Goal: Transaction & Acquisition: Obtain resource

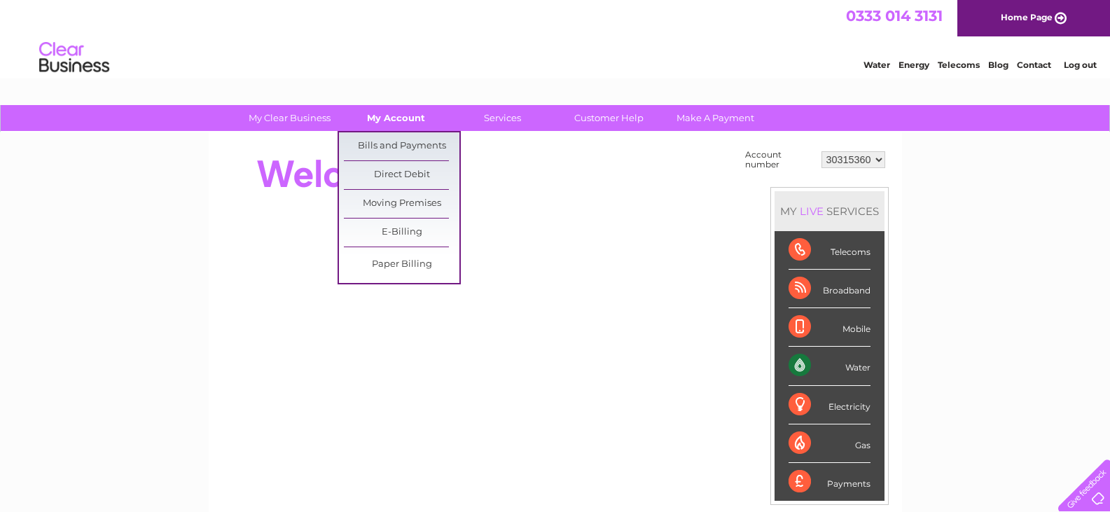
click at [383, 108] on link "My Account" at bounding box center [396, 118] width 116 height 26
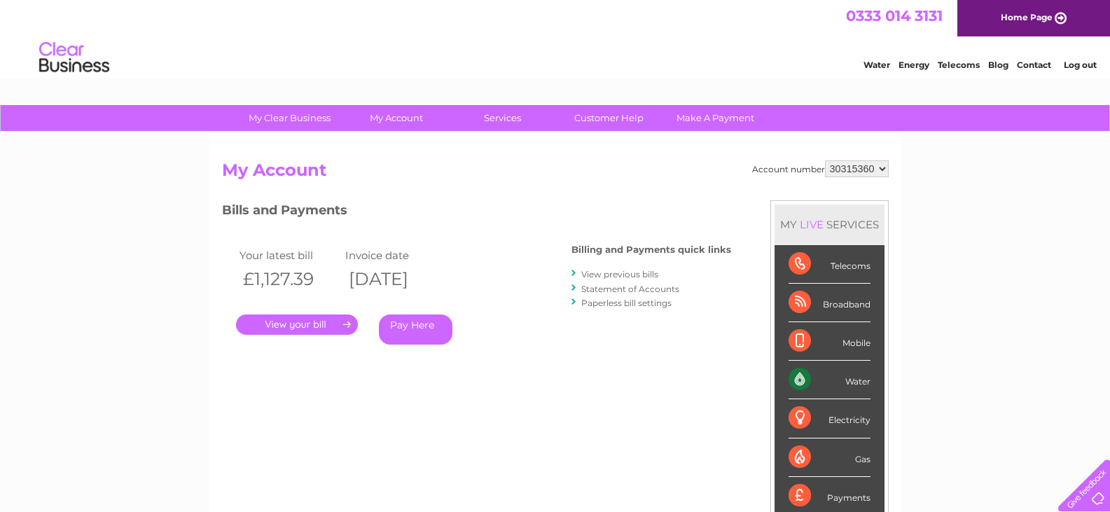
click at [600, 270] on link "View previous bills" at bounding box center [619, 274] width 77 height 11
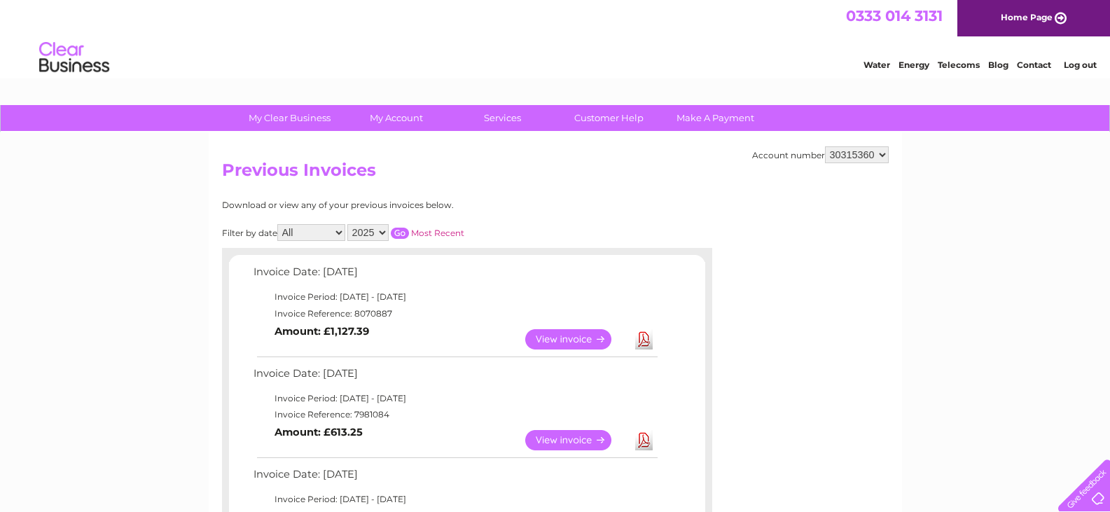
drag, startPoint x: 417, startPoint y: 312, endPoint x: 404, endPoint y: 317, distance: 14.4
click at [404, 317] on td "Invoice Reference: 8070887" at bounding box center [455, 313] width 410 height 17
drag, startPoint x: 404, startPoint y: 317, endPoint x: 438, endPoint y: 347, distance: 45.7
click at [438, 347] on tbody "Invoice Date: 02 September 2025 Invoice Period: 1 September 2025 - 30 September…" at bounding box center [455, 309] width 410 height 93
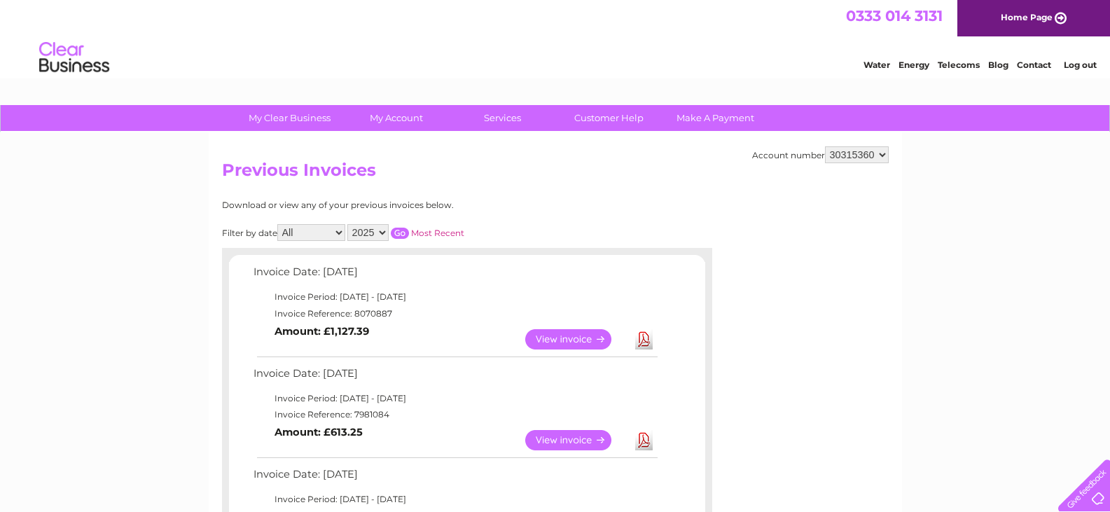
click at [438, 347] on td "View Download Amount: £1,127.39" at bounding box center [455, 339] width 410 height 34
drag, startPoint x: 443, startPoint y: 349, endPoint x: 396, endPoint y: 335, distance: 49.0
click at [396, 335] on td "View Download Amount: £1,127.39" at bounding box center [455, 339] width 410 height 34
drag, startPoint x: 399, startPoint y: 336, endPoint x: 413, endPoint y: 350, distance: 20.3
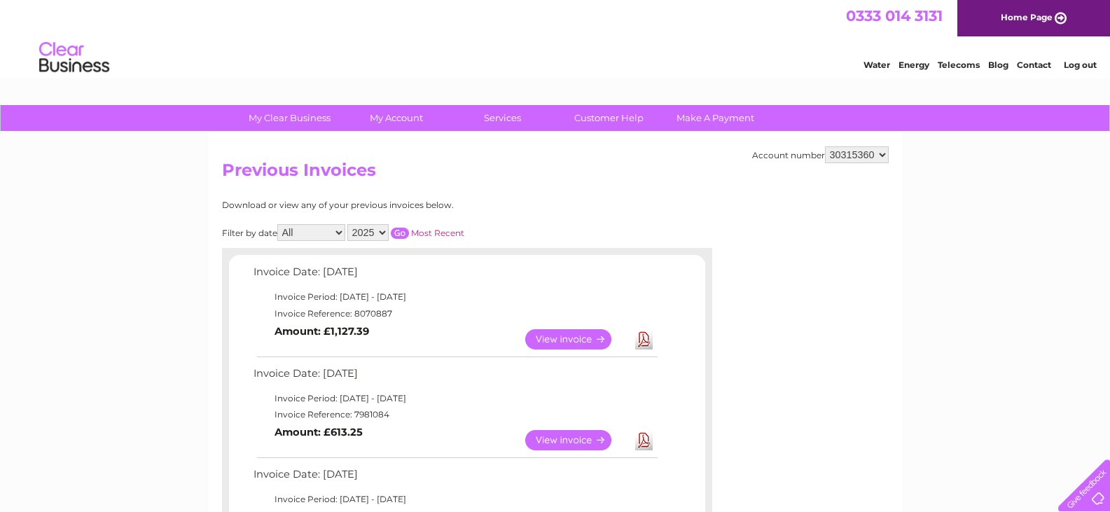
click at [413, 350] on td "View Download Amount: £1,127.39" at bounding box center [455, 339] width 410 height 34
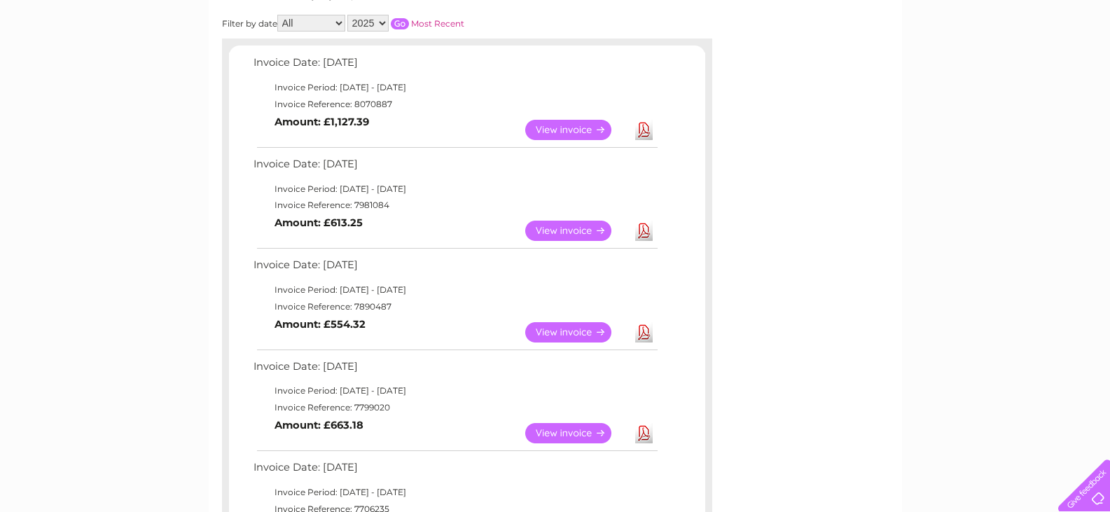
scroll to position [210, 0]
click at [541, 329] on link "View" at bounding box center [576, 331] width 103 height 20
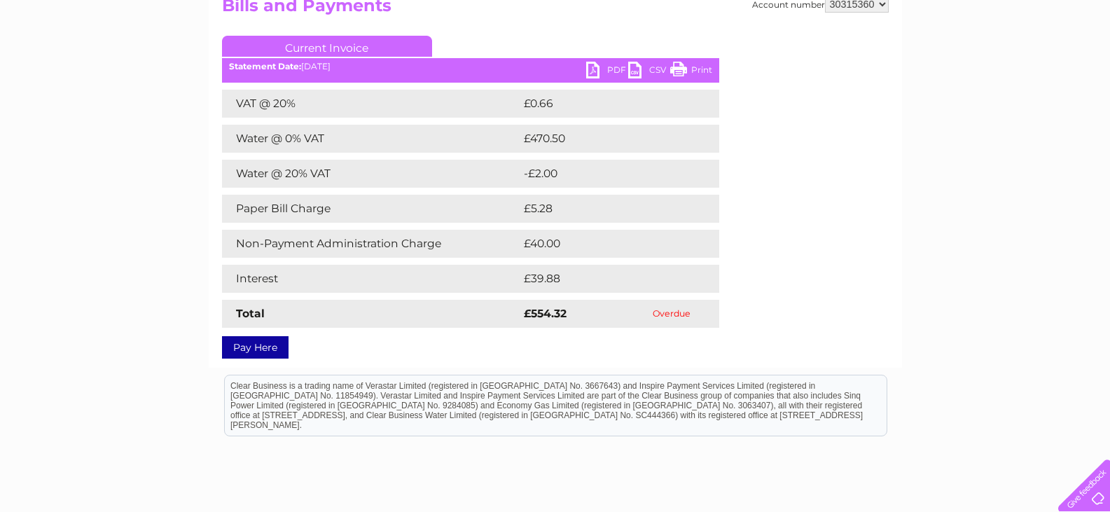
scroll to position [140, 0]
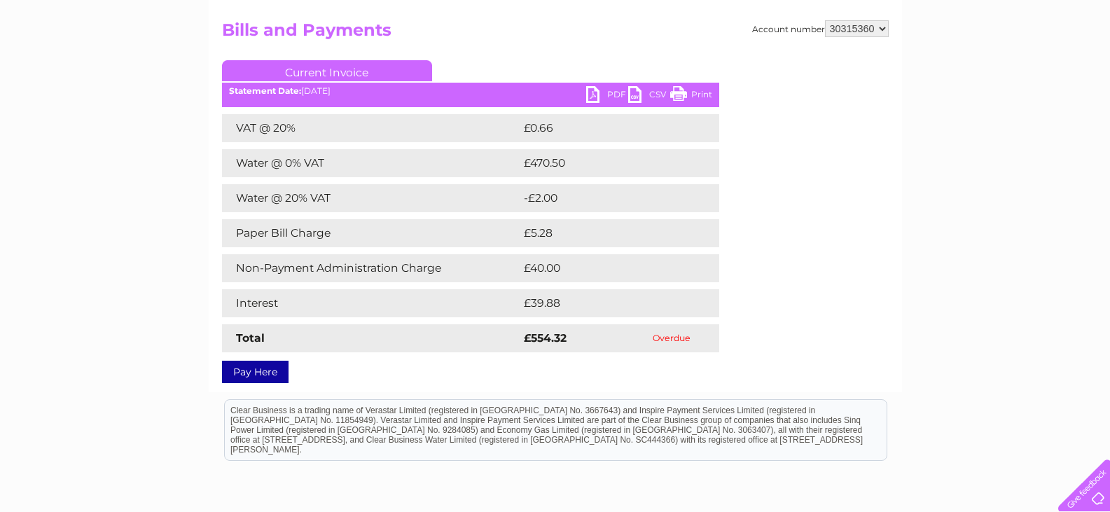
click at [593, 86] on ul "Current Invoice" at bounding box center [470, 73] width 497 height 26
click at [595, 94] on link "PDF" at bounding box center [607, 96] width 42 height 20
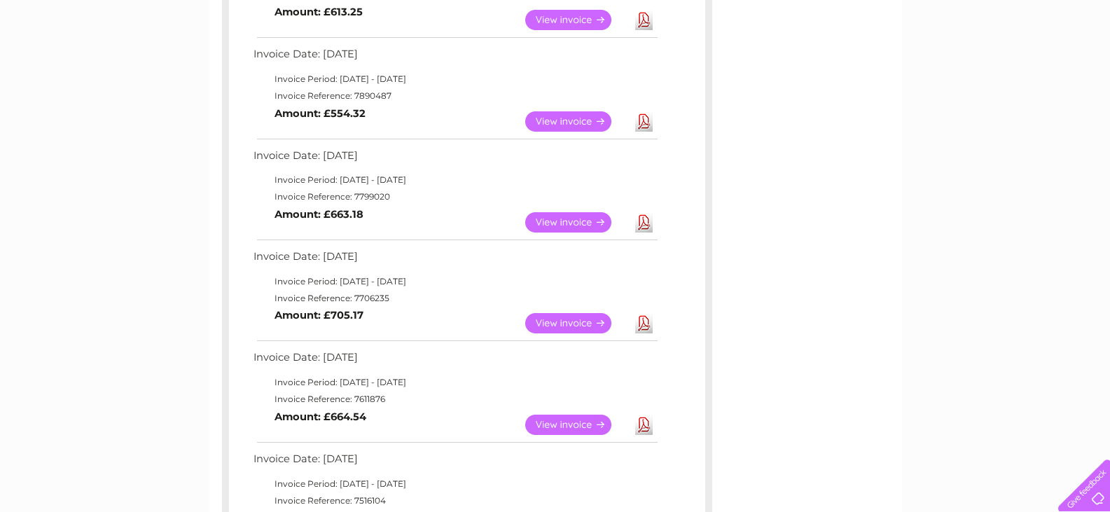
scroll to position [700, 0]
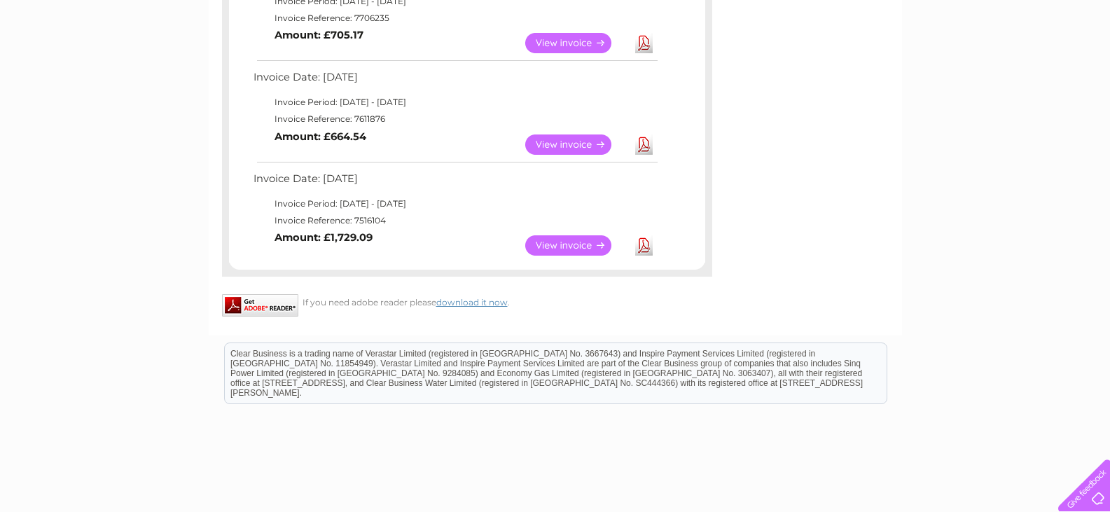
click at [553, 246] on link "View" at bounding box center [576, 245] width 103 height 20
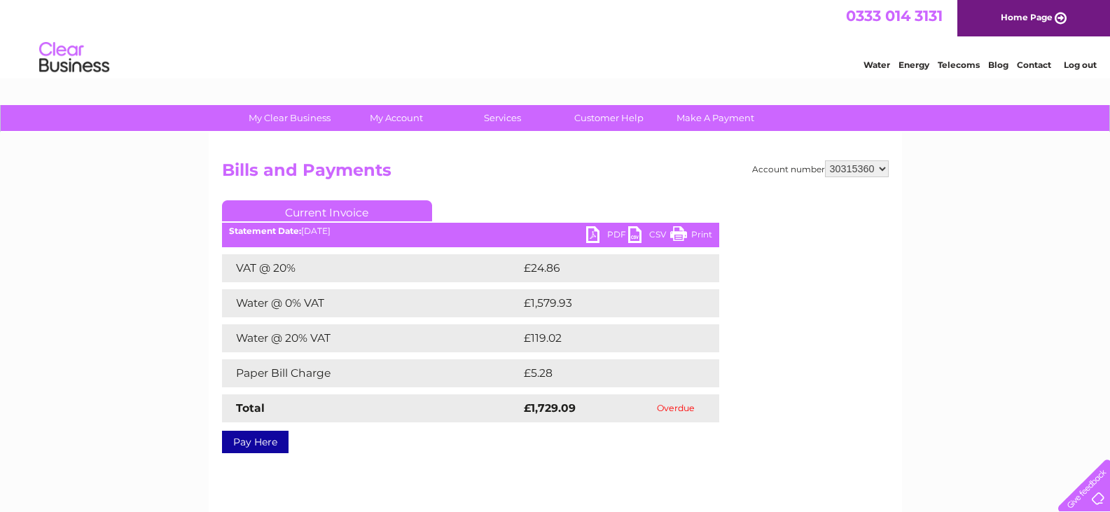
click at [596, 238] on link "PDF" at bounding box center [607, 236] width 42 height 20
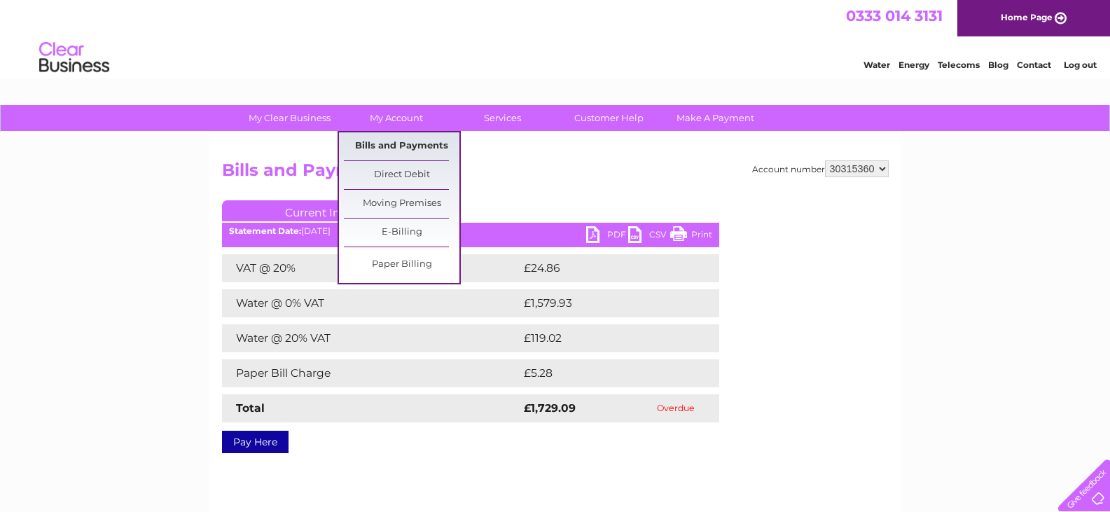
click at [387, 141] on link "Bills and Payments" at bounding box center [402, 146] width 116 height 28
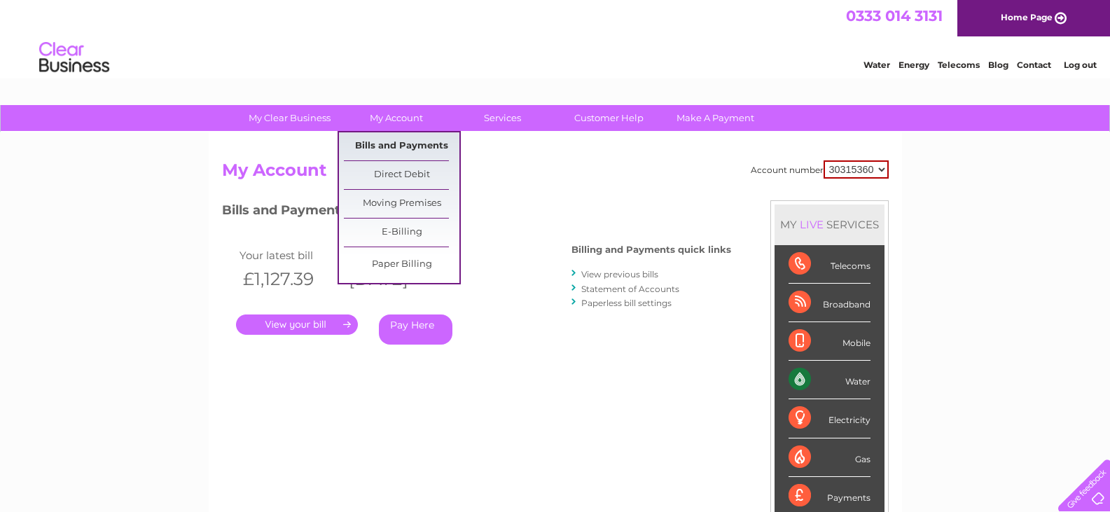
click at [387, 137] on link "Bills and Payments" at bounding box center [402, 146] width 116 height 28
click at [407, 145] on link "Bills and Payments" at bounding box center [402, 146] width 116 height 28
click at [366, 148] on link "Bills and Payments" at bounding box center [402, 146] width 116 height 28
click at [404, 147] on link "Bills and Payments" at bounding box center [402, 146] width 116 height 28
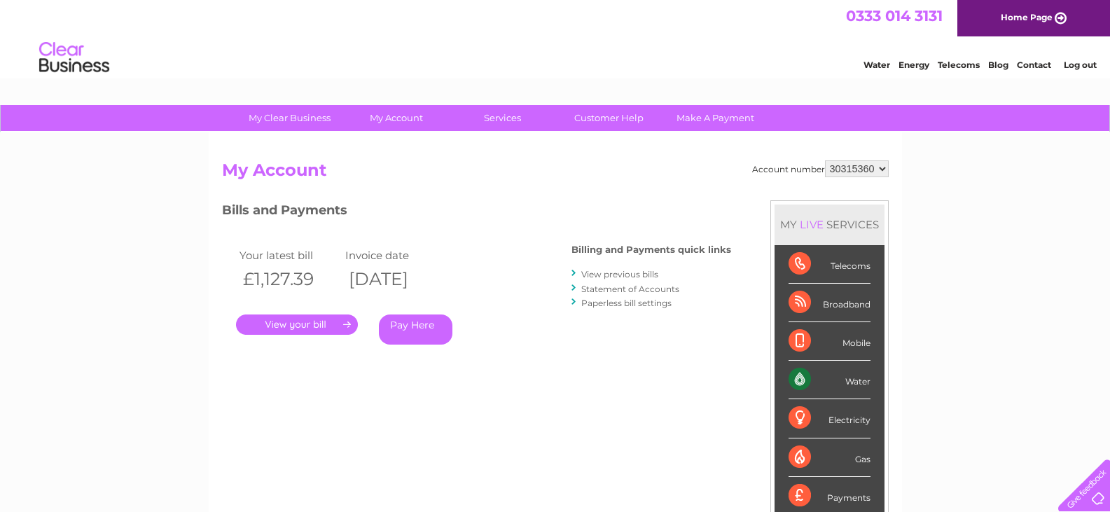
scroll to position [140, 0]
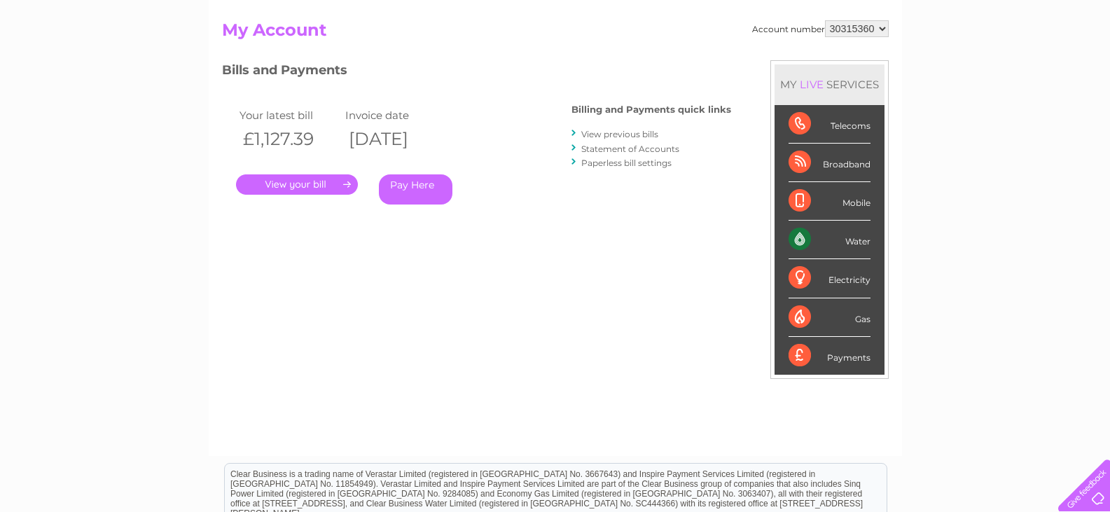
drag, startPoint x: 483, startPoint y: 306, endPoint x: 864, endPoint y: 413, distance: 395.1
click at [864, 413] on div "Account number 30315360 My Account MY LIVE SERVICES Telecoms Broadband Mobile W…" at bounding box center [555, 231] width 667 height 422
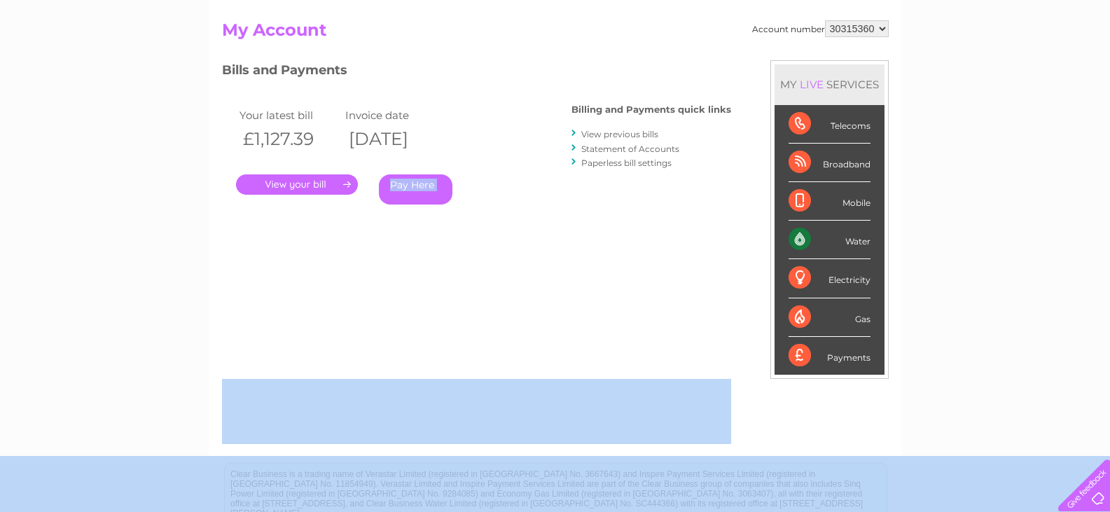
scroll to position [334, 0]
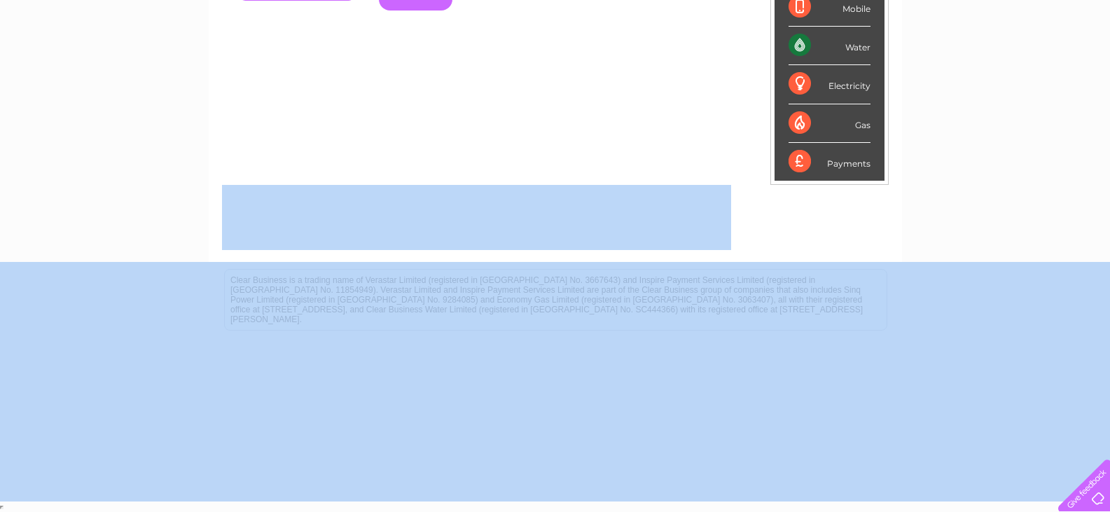
drag, startPoint x: 485, startPoint y: 506, endPoint x: 737, endPoint y: 302, distance: 323.7
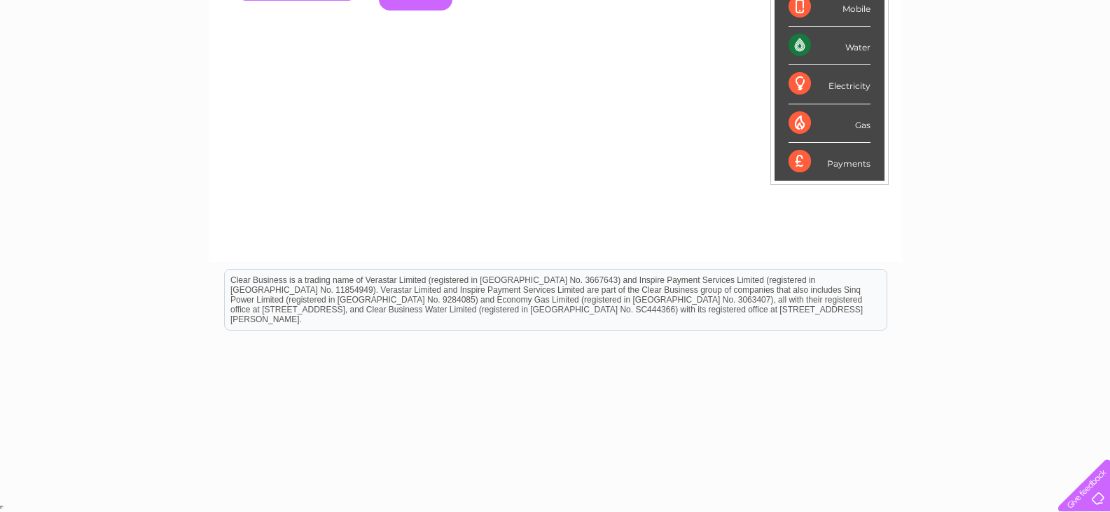
click at [737, 302] on div "Clear Business is a trading name of Verastar Limited (registered in [GEOGRAPHIC…" at bounding box center [556, 300] width 662 height 60
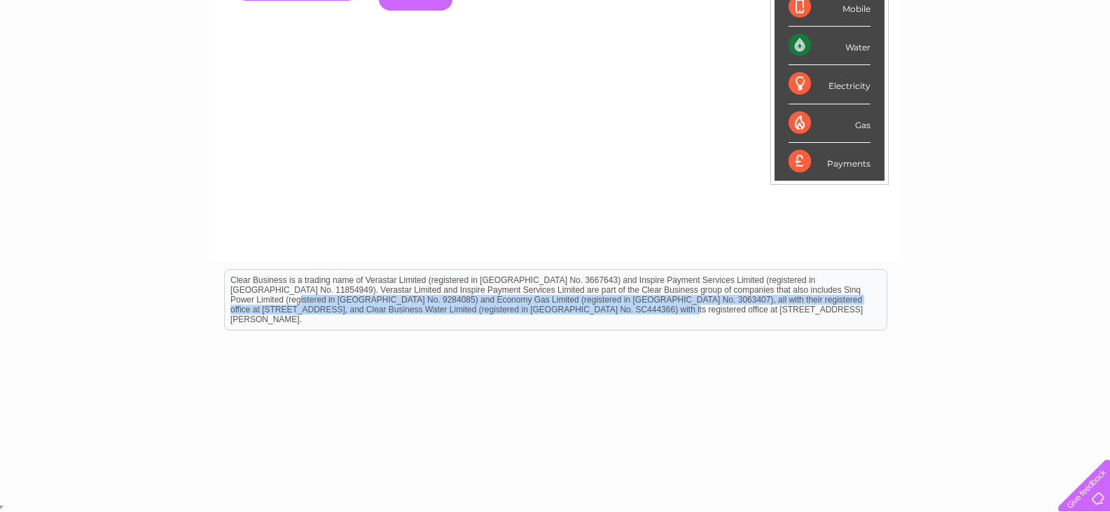
drag, startPoint x: 778, startPoint y: 291, endPoint x: 457, endPoint y: 309, distance: 322.0
click at [457, 309] on div "Clear Business is a trading name of Verastar Limited (registered in [GEOGRAPHIC…" at bounding box center [556, 300] width 662 height 60
drag, startPoint x: 453, startPoint y: 310, endPoint x: 426, endPoint y: 296, distance: 30.4
click at [426, 296] on div "Clear Business is a trading name of Verastar Limited (registered in [GEOGRAPHIC…" at bounding box center [556, 300] width 662 height 60
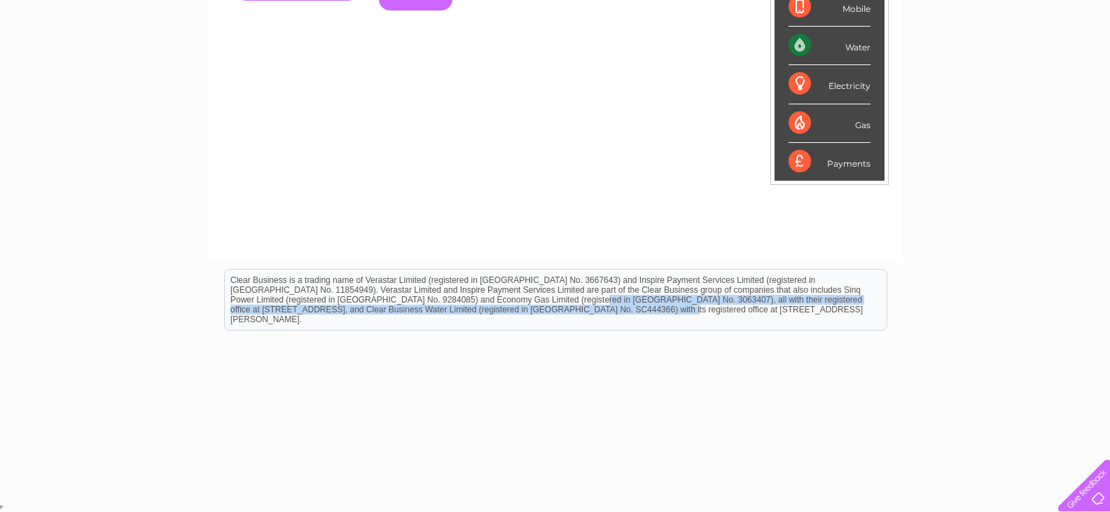
click at [426, 296] on div "Clear Business is a trading name of Verastar Limited (registered in [GEOGRAPHIC…" at bounding box center [556, 300] width 662 height 60
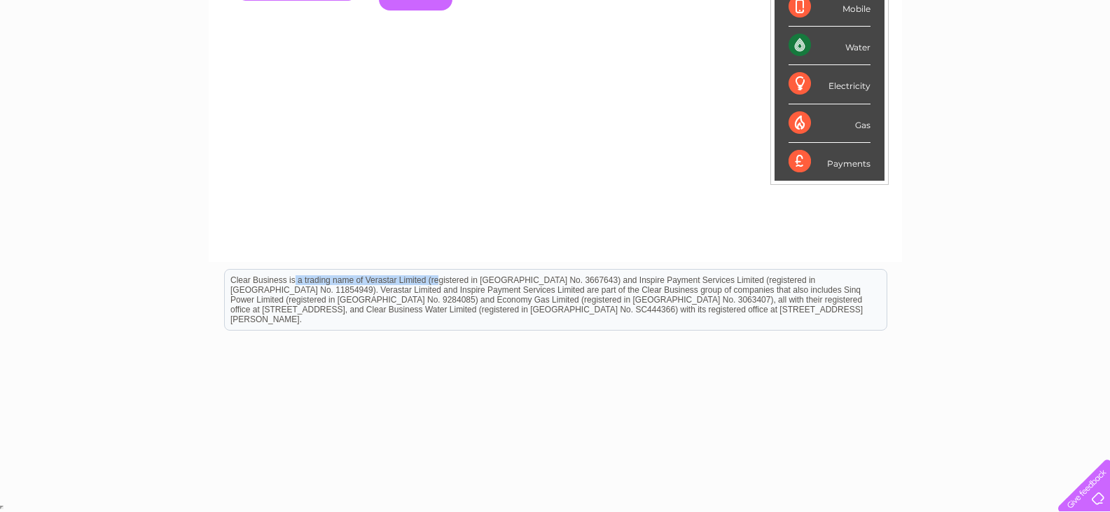
drag, startPoint x: 380, startPoint y: 279, endPoint x: 560, endPoint y: 429, distance: 234.2
click at [560, 352] on html "Clear Business is a trading name of Verastar Limited (registered in [GEOGRAPHIC…" at bounding box center [555, 307] width 1110 height 90
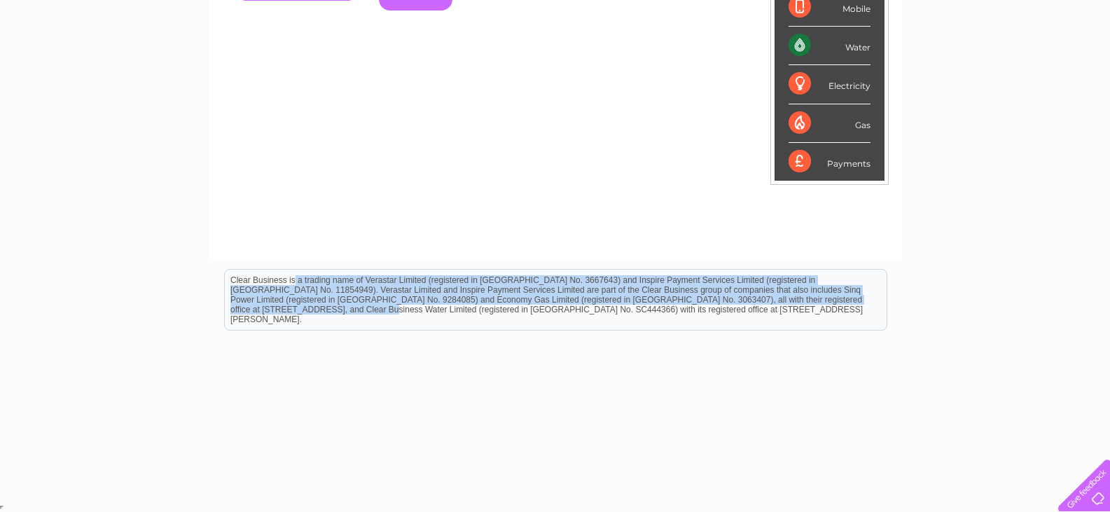
drag, startPoint x: 817, startPoint y: 301, endPoint x: 988, endPoint y: 464, distance: 236.3
click at [988, 352] on html "Clear Business is a trading name of Verastar Limited (registered in [GEOGRAPHIC…" at bounding box center [555, 307] width 1110 height 90
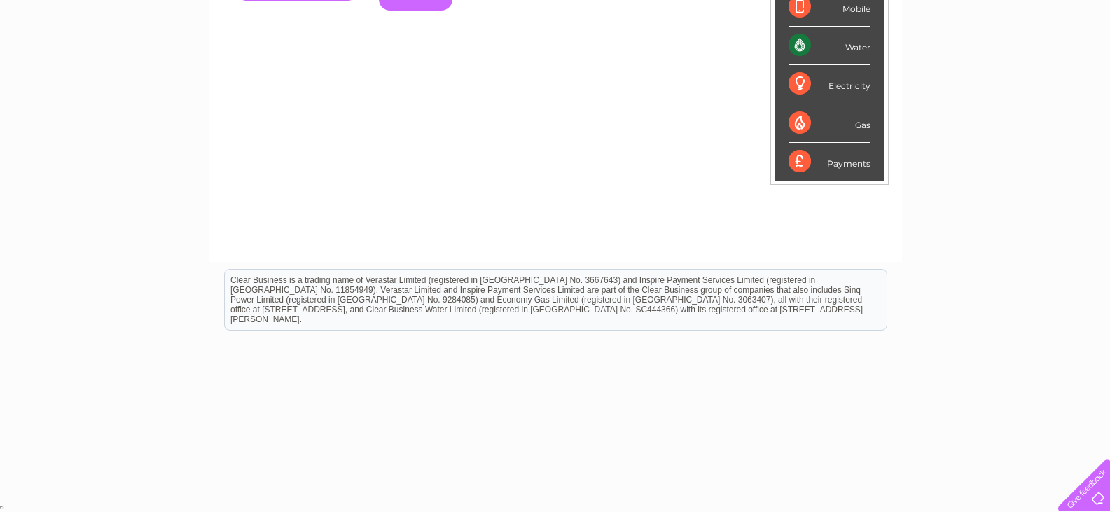
click at [988, 352] on html "Clear Business is a trading name of Verastar Limited (registered in [GEOGRAPHIC…" at bounding box center [555, 307] width 1110 height 90
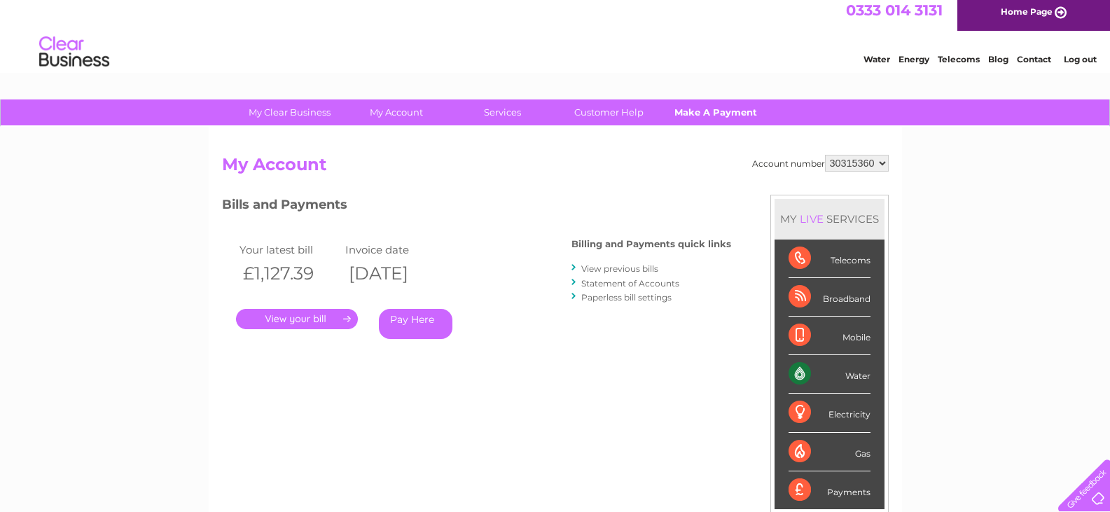
scroll to position [0, 0]
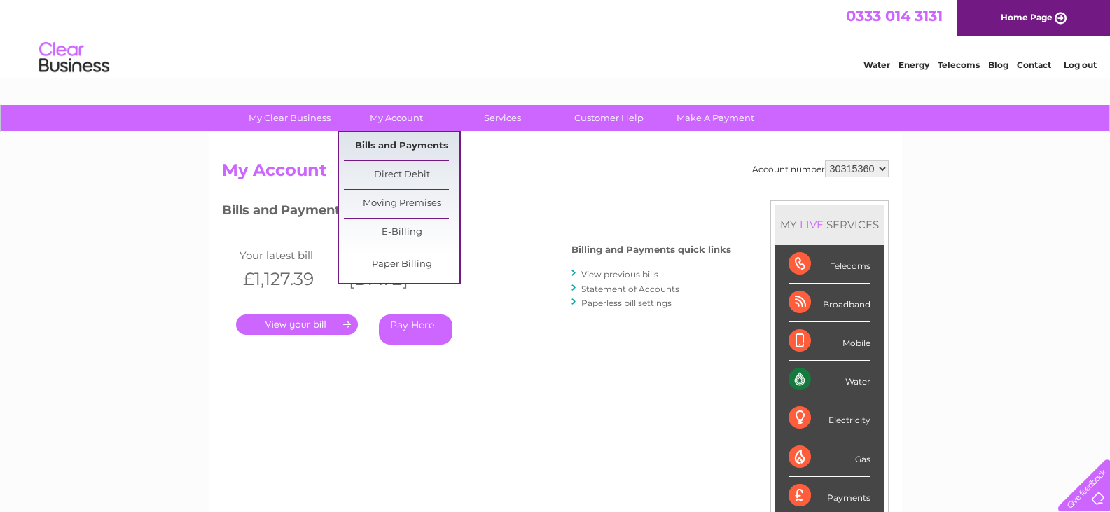
click at [400, 140] on link "Bills and Payments" at bounding box center [402, 146] width 116 height 28
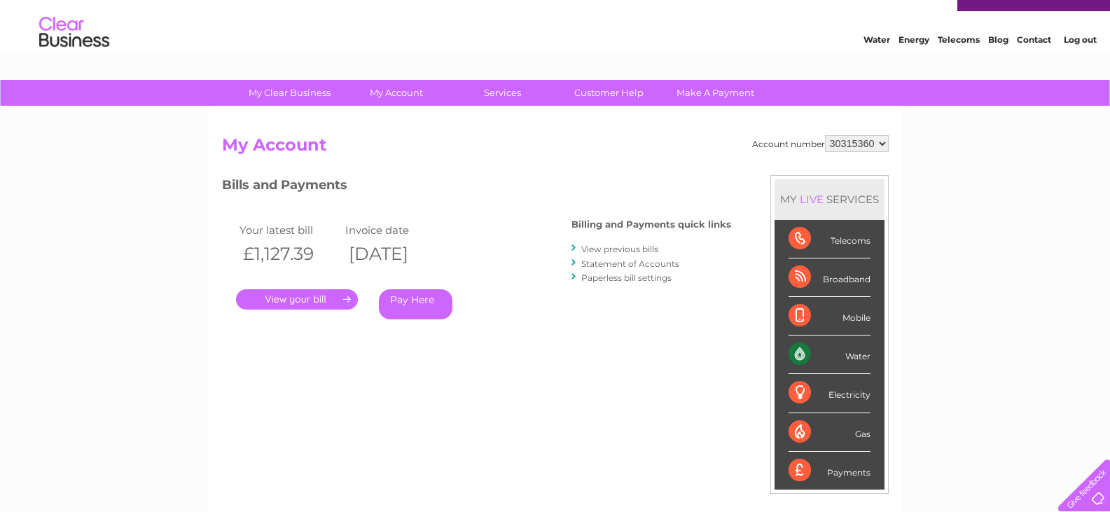
scroll to position [70, 0]
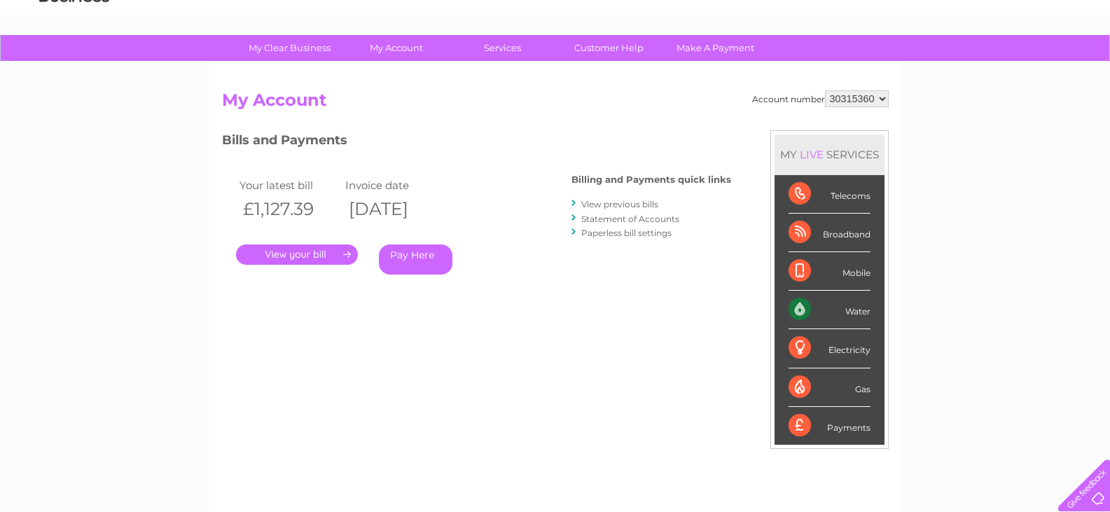
click at [304, 252] on link "." at bounding box center [297, 254] width 122 height 20
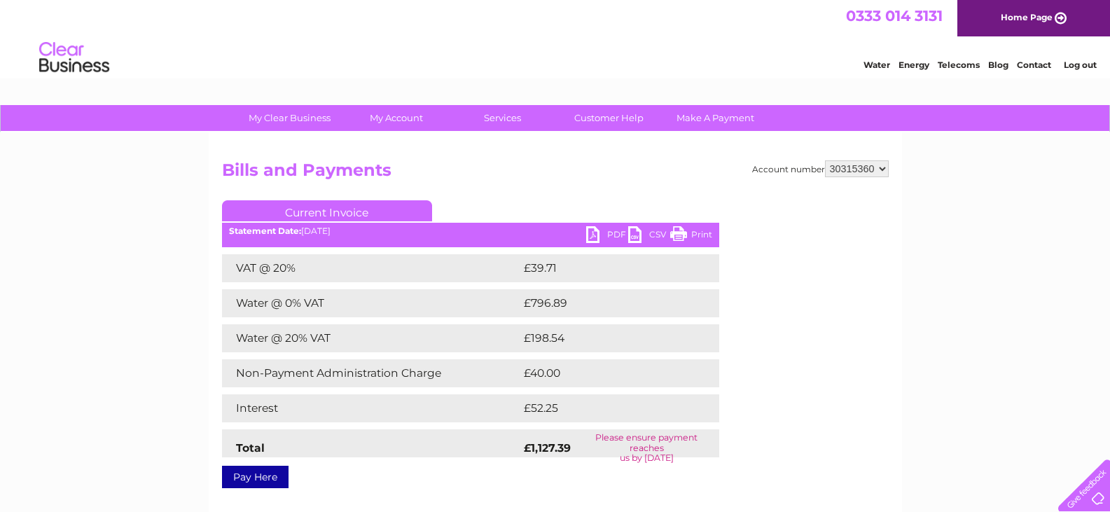
click at [644, 230] on link "CSV" at bounding box center [649, 236] width 42 height 20
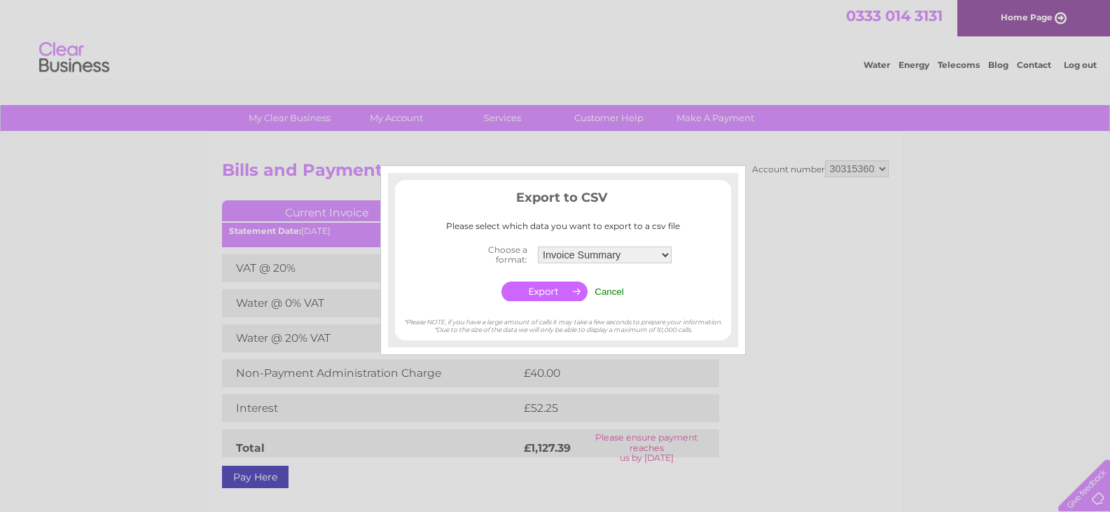
click at [582, 254] on select "Invoice Summary Service Charge Summary" at bounding box center [605, 255] width 134 height 17
click at [665, 235] on div "Export to CSV Please select which data you want to export to a csv file Choose …" at bounding box center [563, 246] width 336 height 117
click at [539, 296] on input "button" at bounding box center [545, 292] width 86 height 20
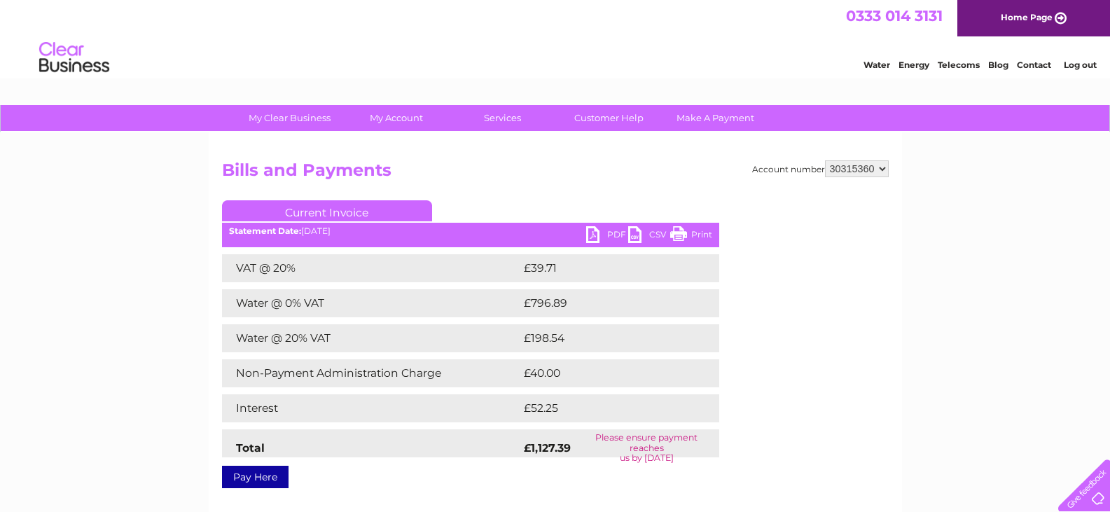
click at [576, 179] on h2 "Bills and Payments" at bounding box center [555, 173] width 667 height 27
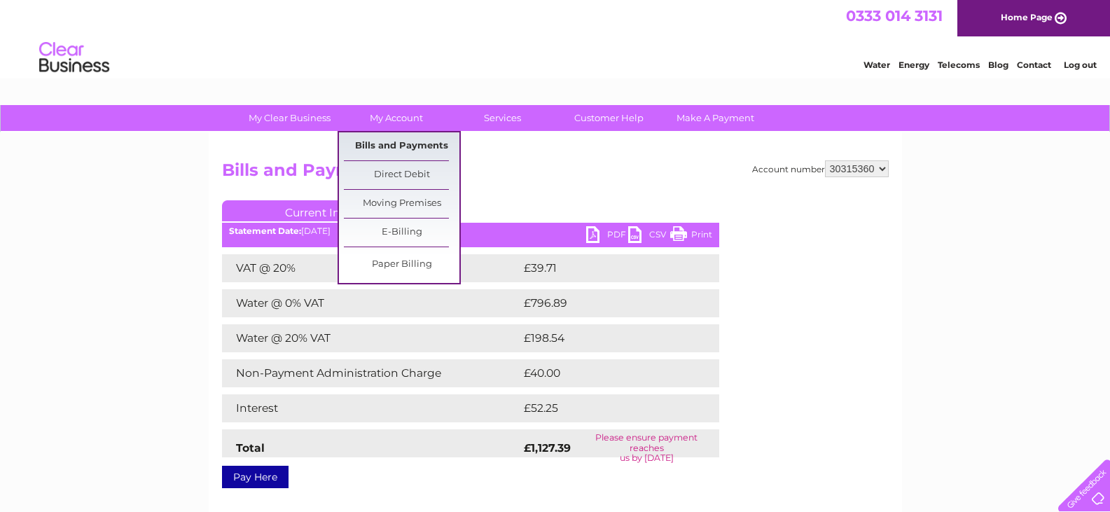
click at [396, 137] on link "Bills and Payments" at bounding box center [402, 146] width 116 height 28
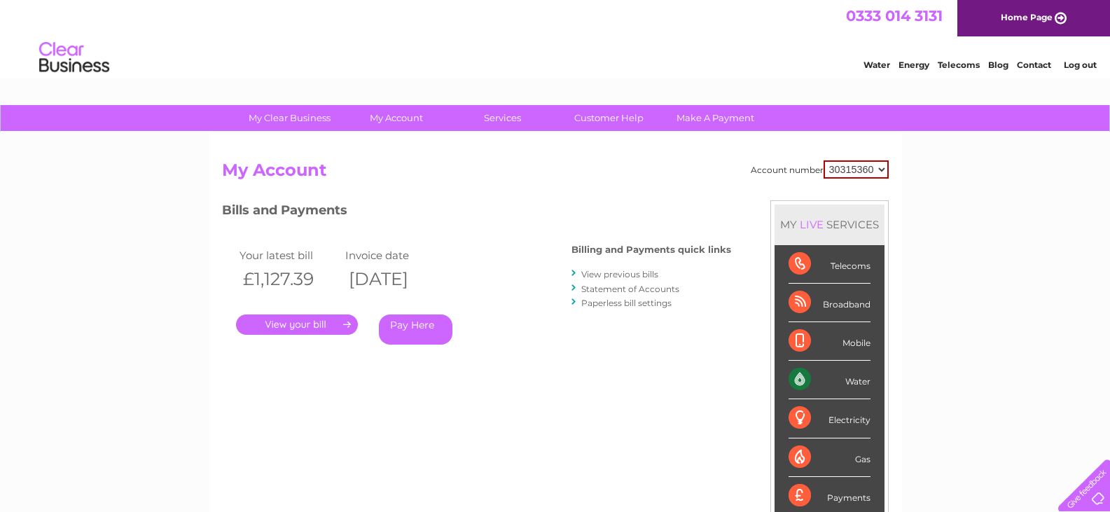
drag, startPoint x: 594, startPoint y: 268, endPoint x: 598, endPoint y: 277, distance: 10.0
click at [594, 268] on li "View previous bills" at bounding box center [652, 274] width 160 height 14
click at [599, 277] on link "View previous bills" at bounding box center [619, 274] width 77 height 11
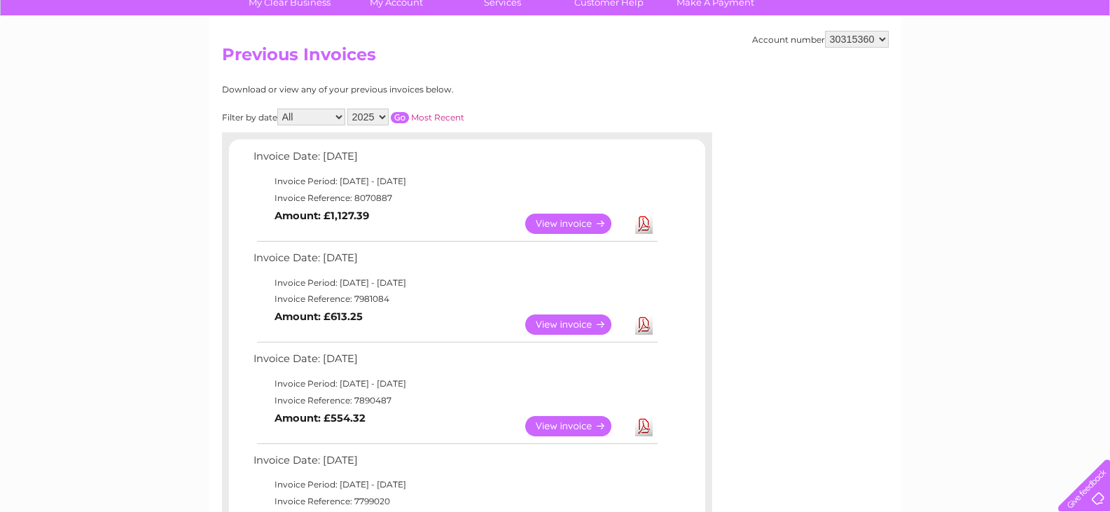
scroll to position [140, 0]
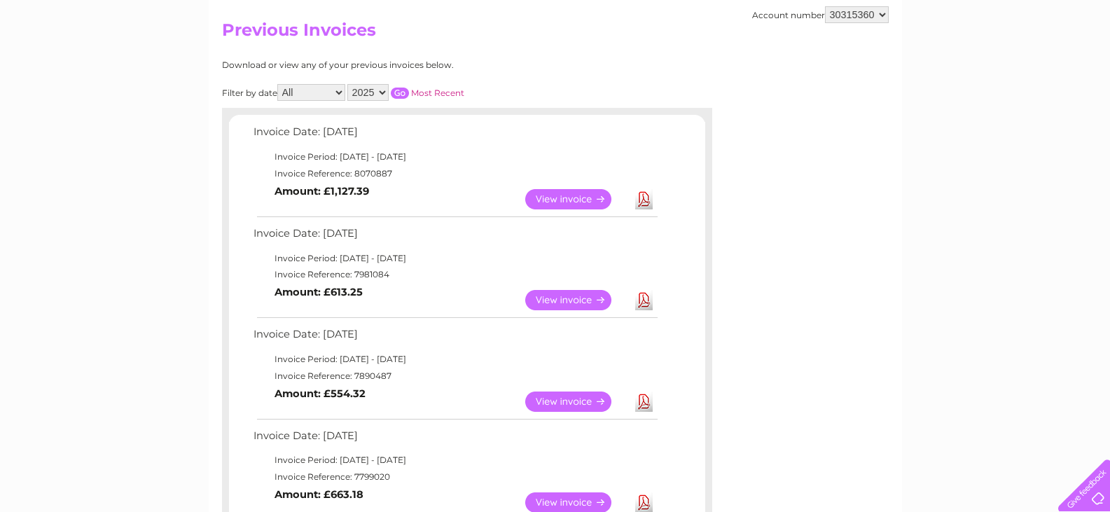
click at [647, 301] on link "Download" at bounding box center [644, 300] width 18 height 20
click at [573, 291] on link "View" at bounding box center [576, 300] width 103 height 20
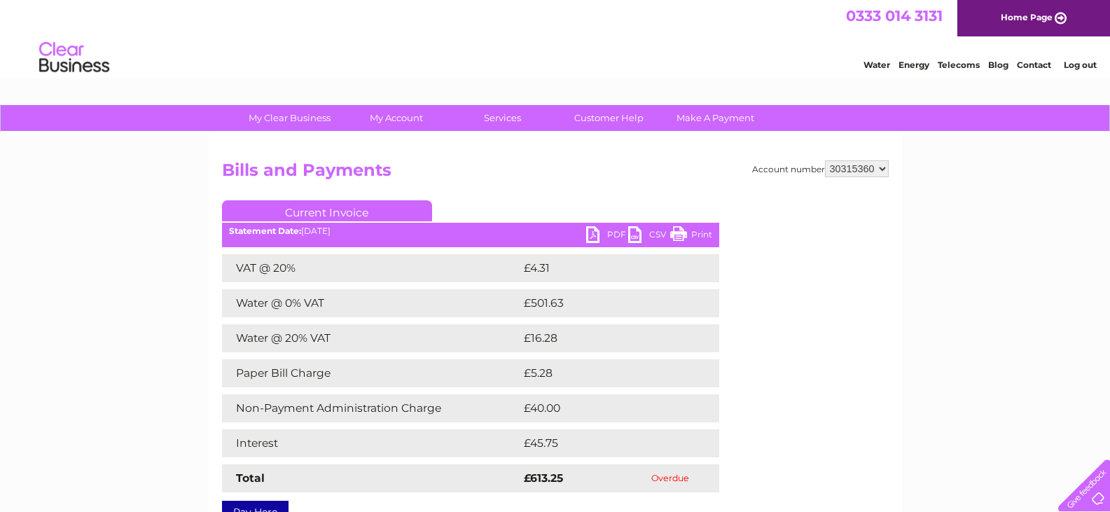
click at [648, 242] on link "CSV" at bounding box center [649, 236] width 42 height 20
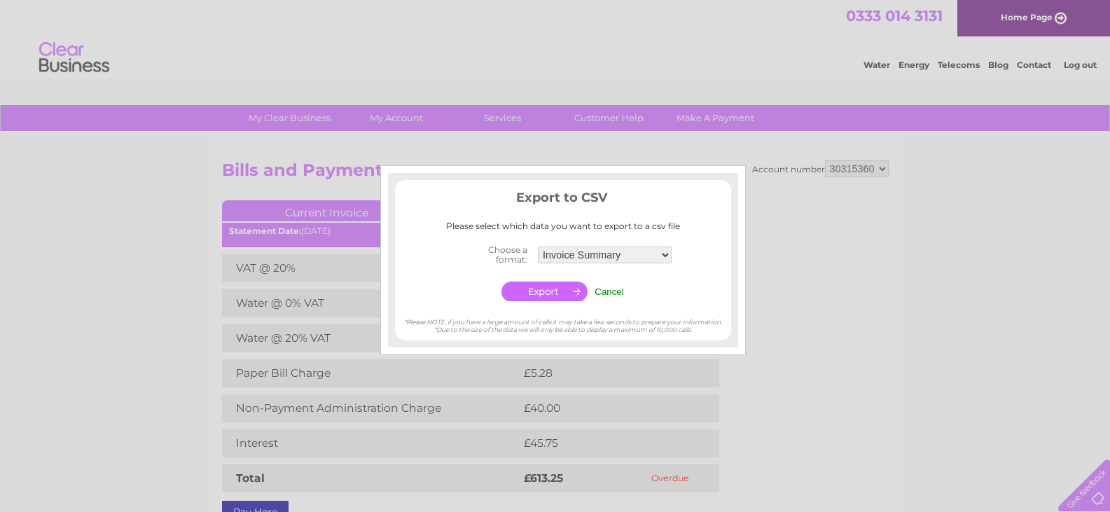
click at [568, 286] on input "button" at bounding box center [545, 292] width 86 height 20
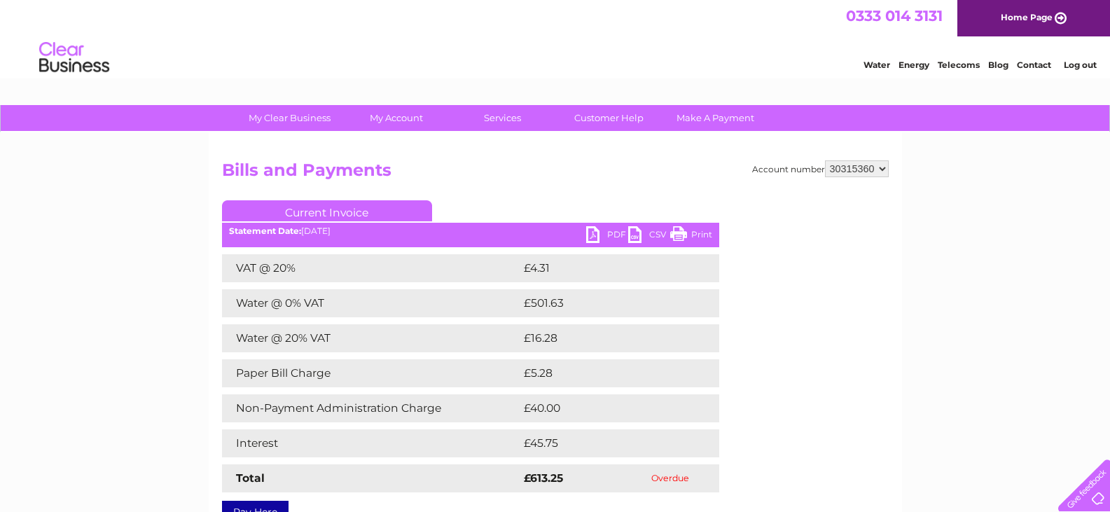
click at [644, 233] on link "CSV" at bounding box center [649, 236] width 42 height 20
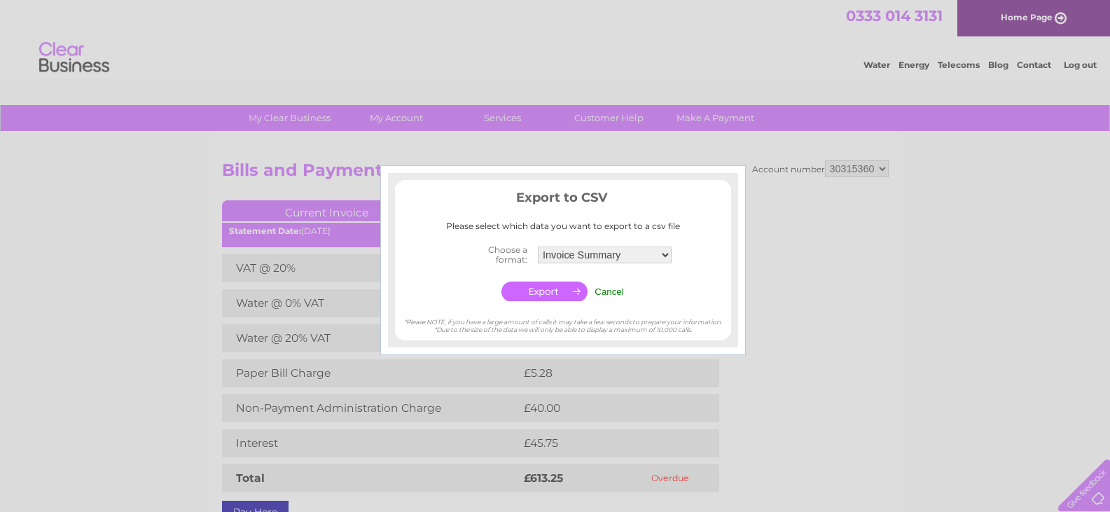
click at [552, 301] on input "button" at bounding box center [545, 292] width 86 height 20
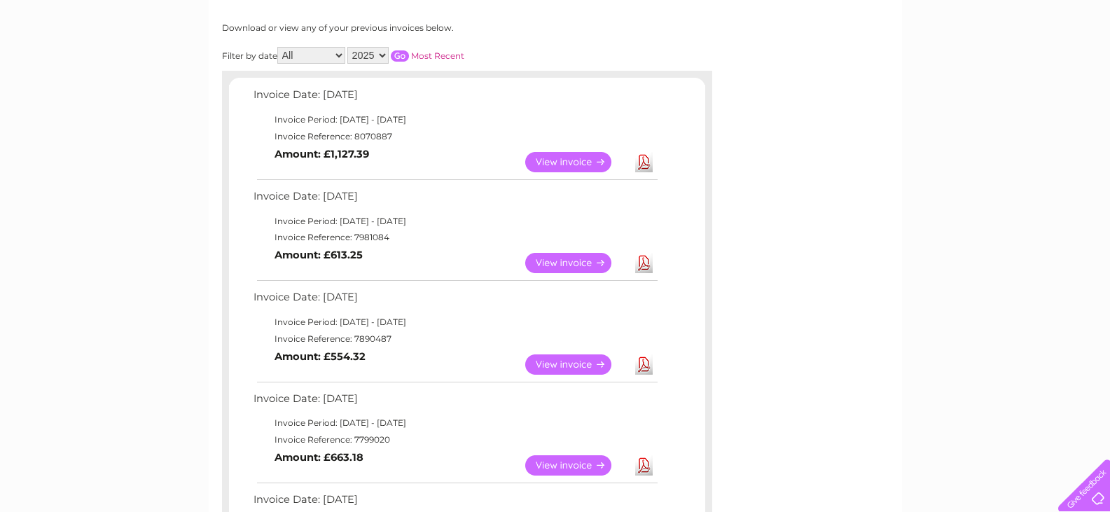
scroll to position [210, 0]
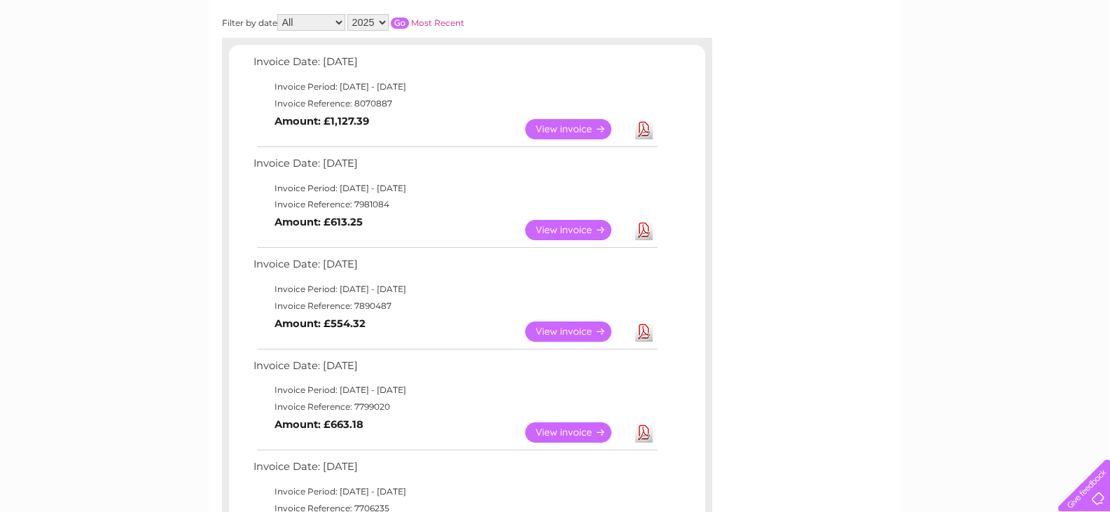
click at [569, 328] on link "View" at bounding box center [576, 331] width 103 height 20
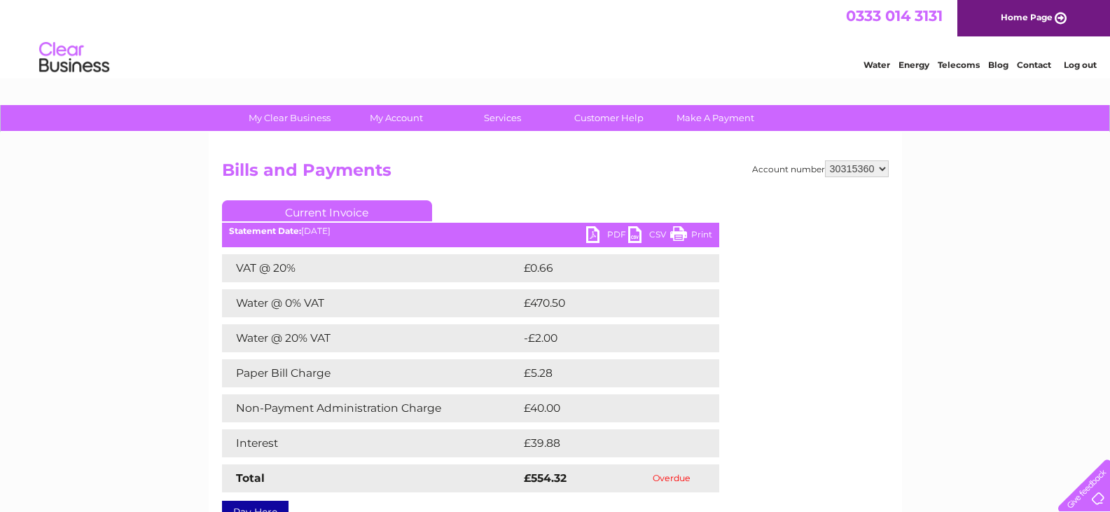
click at [638, 237] on link "CSV" at bounding box center [649, 236] width 42 height 20
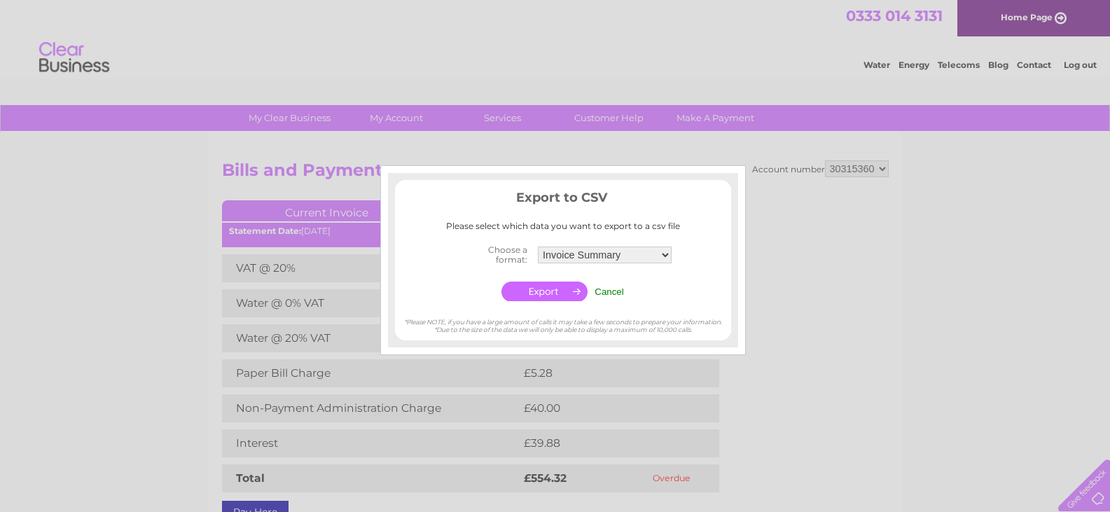
click at [570, 289] on input "button" at bounding box center [545, 292] width 86 height 20
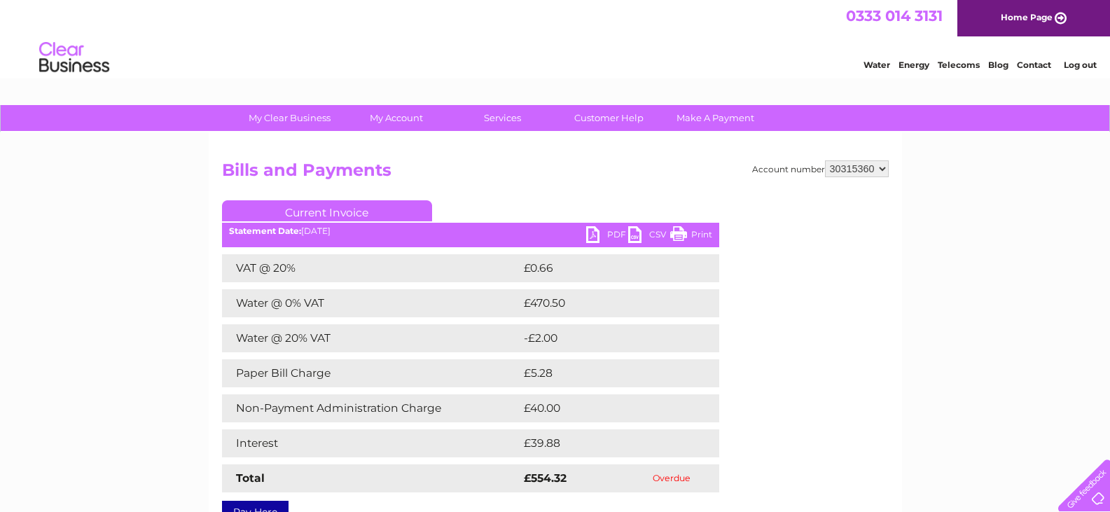
click at [637, 235] on link "CSV" at bounding box center [649, 236] width 42 height 20
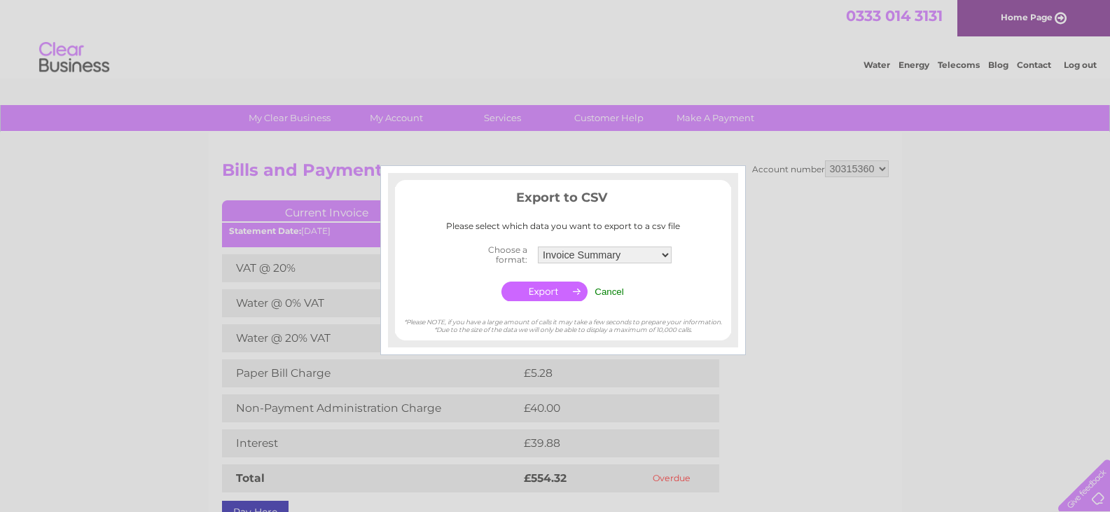
click at [563, 286] on input "button" at bounding box center [545, 292] width 86 height 20
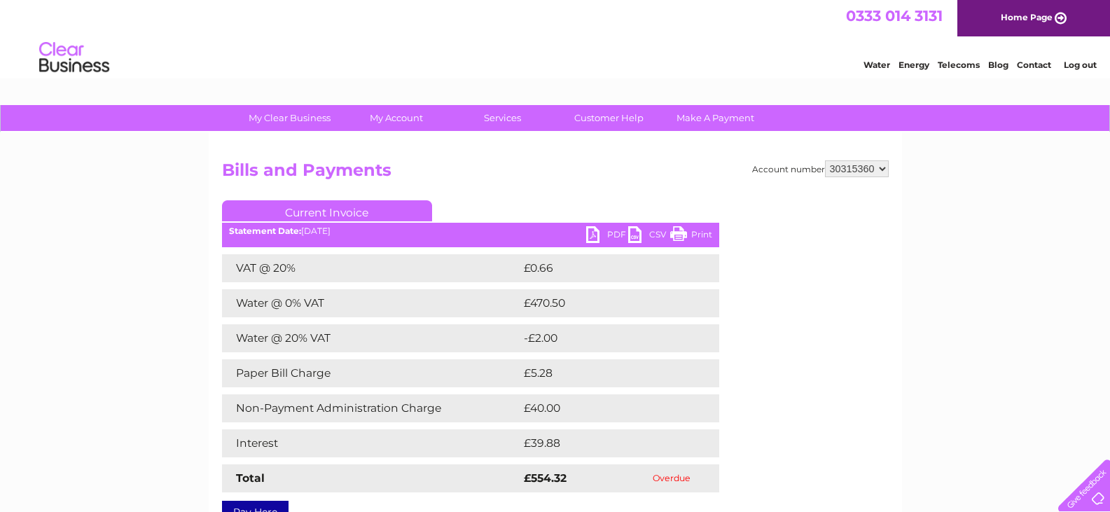
click at [162, 213] on div "My Clear Business Login Details My Details My Preferences Link Account My Accou…" at bounding box center [555, 438] width 1110 height 667
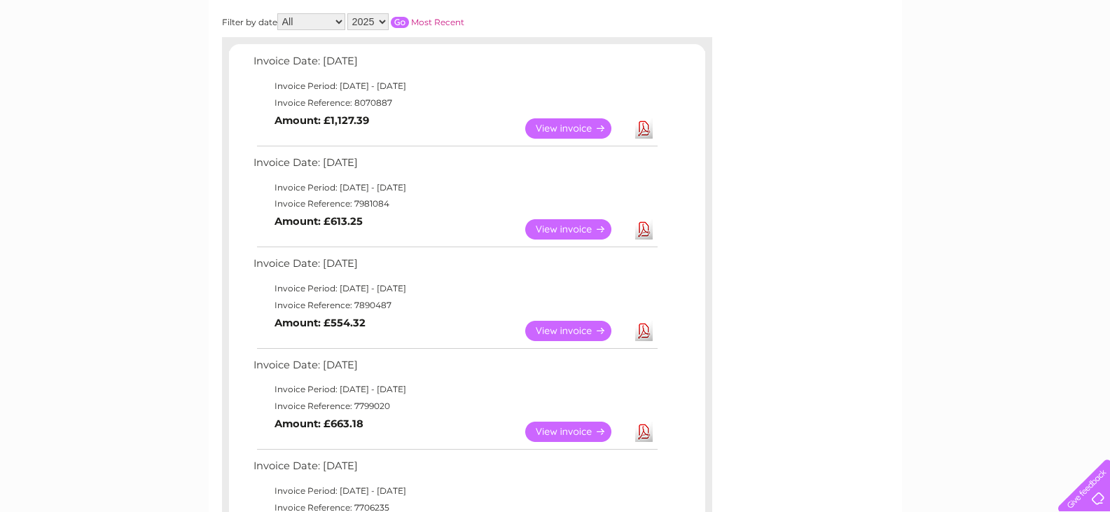
scroll to position [281, 0]
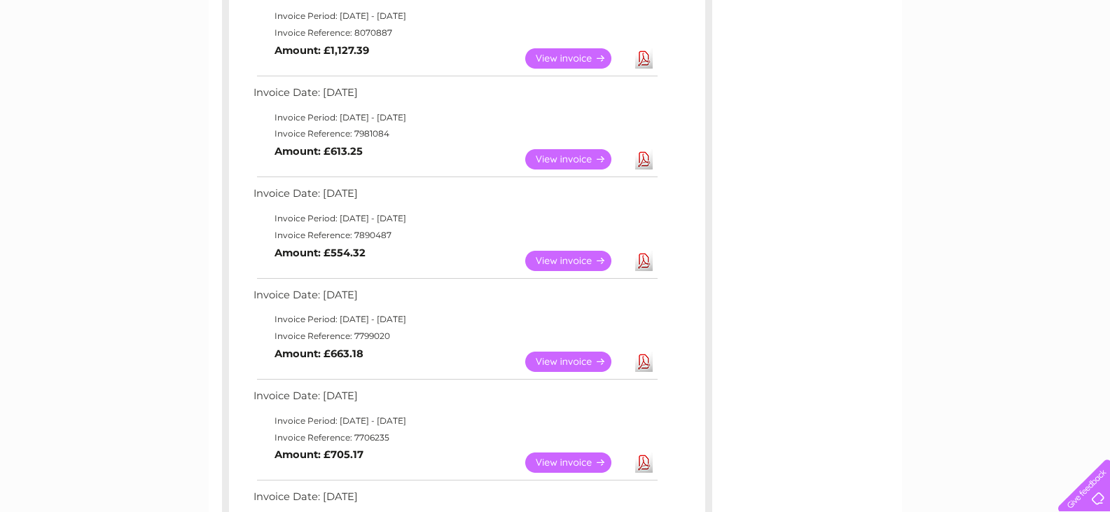
click at [573, 362] on link "View" at bounding box center [576, 362] width 103 height 20
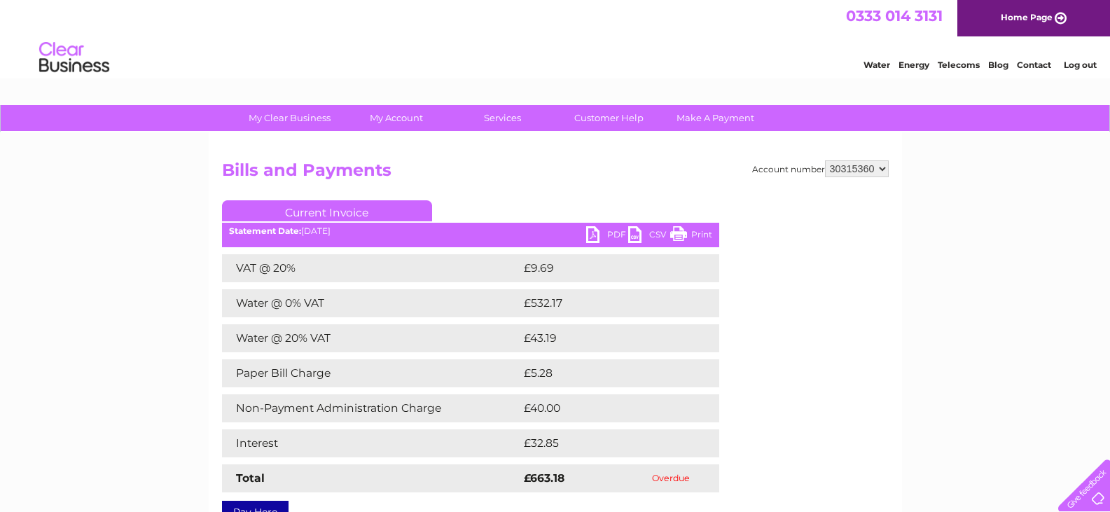
click at [631, 242] on link "CSV" at bounding box center [649, 236] width 42 height 20
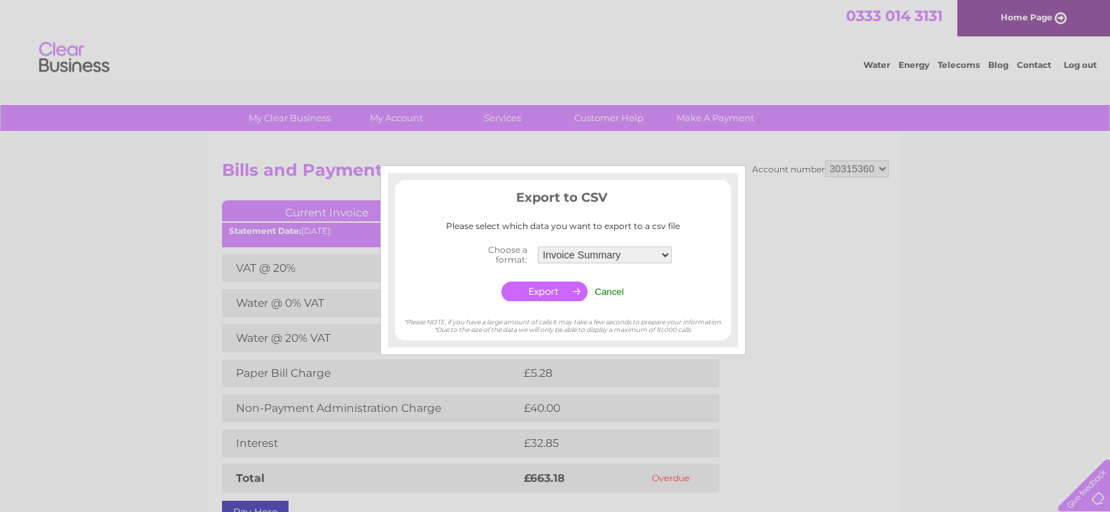
click at [553, 288] on input "button" at bounding box center [545, 292] width 86 height 20
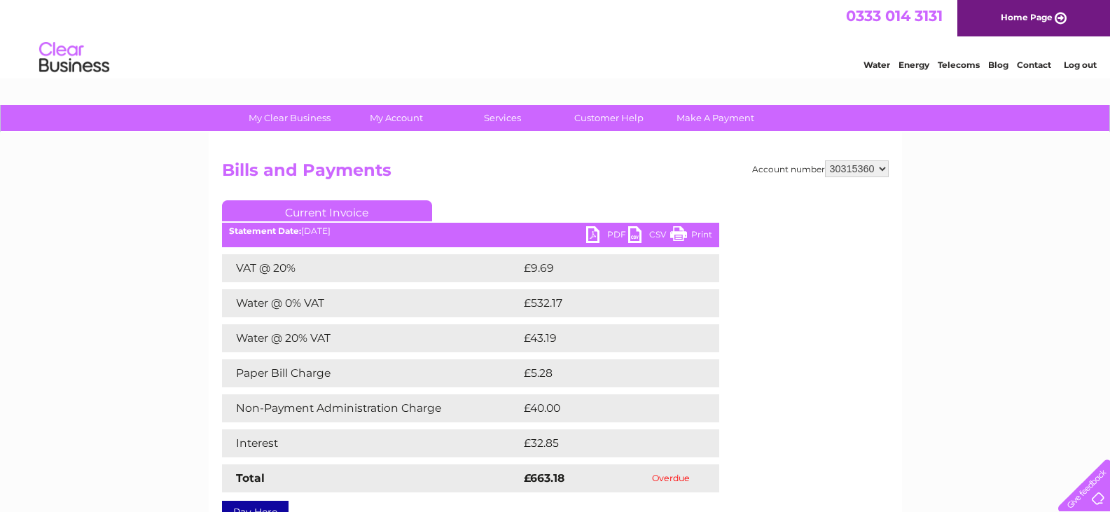
click at [28, 335] on div "My Clear Business Login Details My Details My Preferences Link Account My Accou…" at bounding box center [555, 438] width 1110 height 667
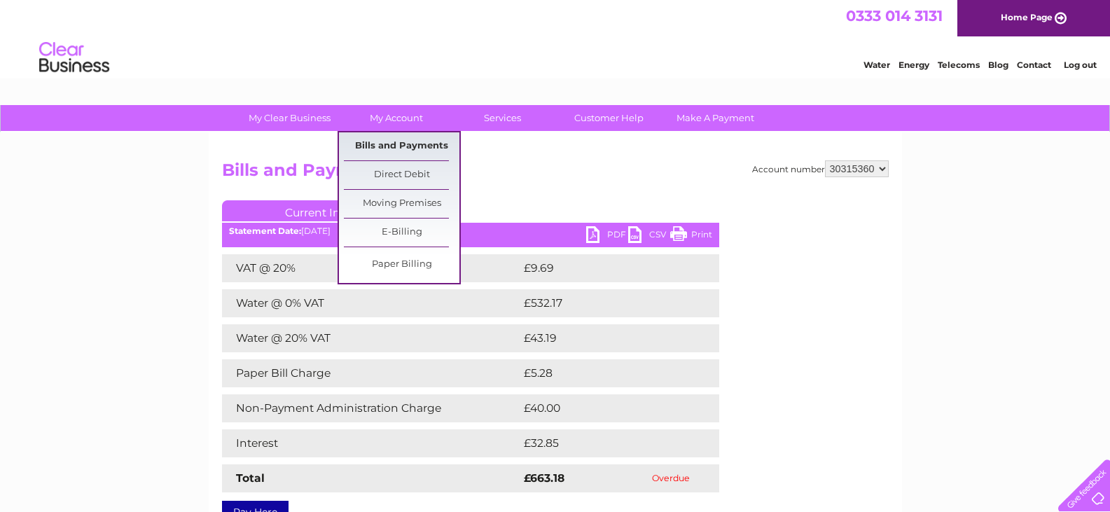
click at [397, 134] on link "Bills and Payments" at bounding box center [402, 146] width 116 height 28
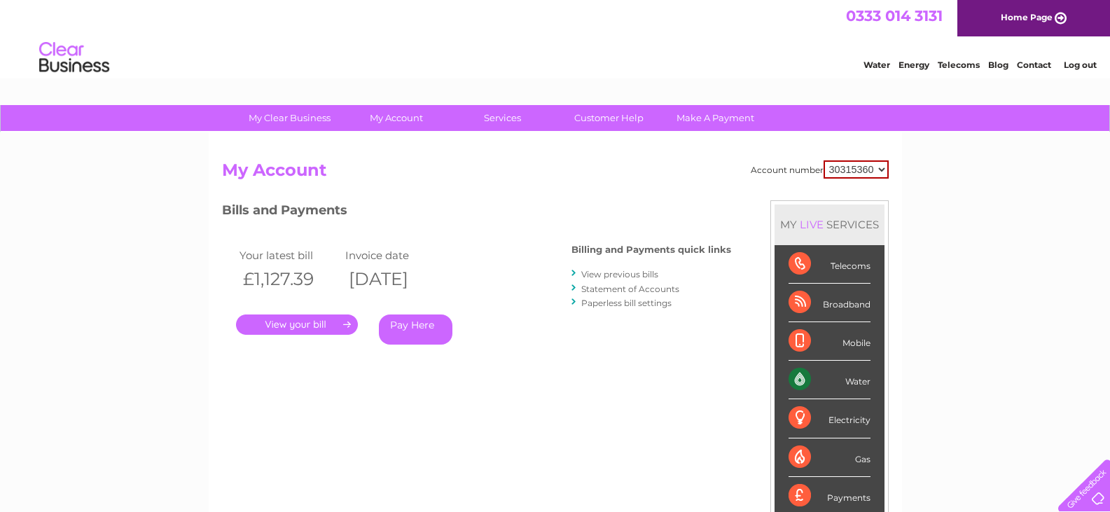
click at [608, 271] on link "View previous bills" at bounding box center [619, 274] width 77 height 11
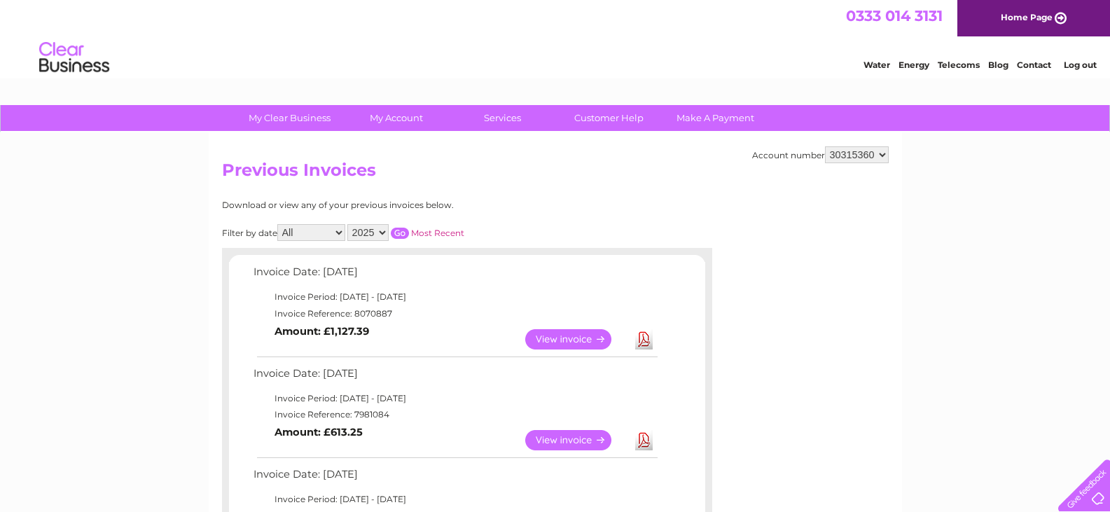
click at [579, 327] on td "View" at bounding box center [577, 339] width 110 height 27
click at [577, 351] on td "View" at bounding box center [577, 339] width 110 height 27
click at [582, 341] on link "View" at bounding box center [576, 339] width 103 height 20
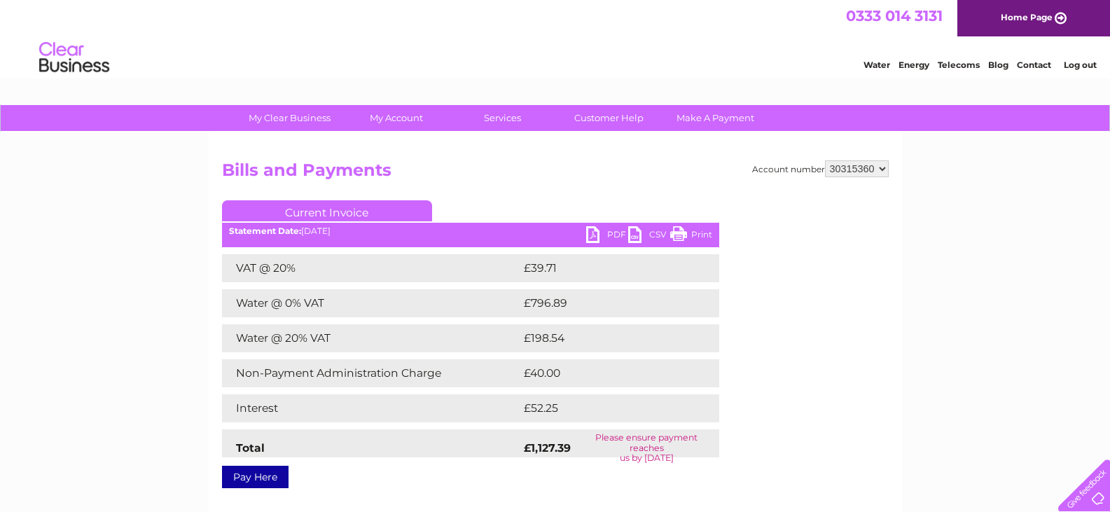
click at [639, 234] on link "CSV" at bounding box center [649, 236] width 42 height 20
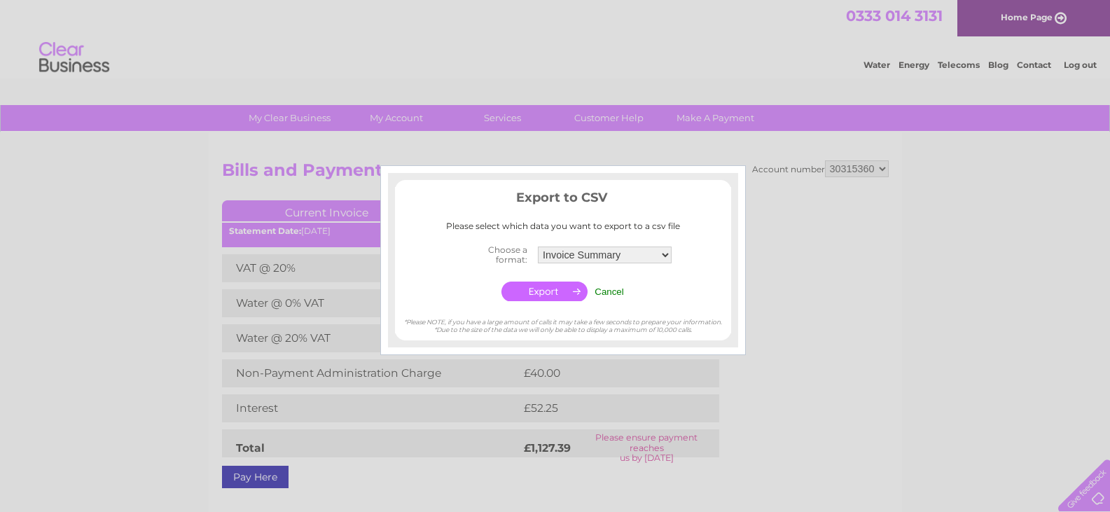
click at [538, 296] on input "button" at bounding box center [545, 292] width 86 height 20
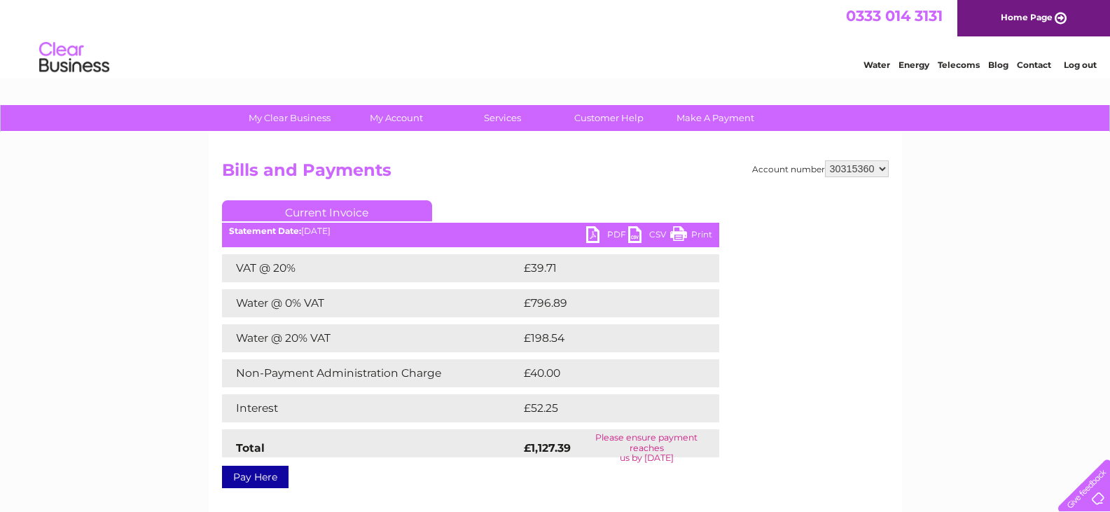
click at [638, 236] on link "CSV" at bounding box center [649, 236] width 42 height 20
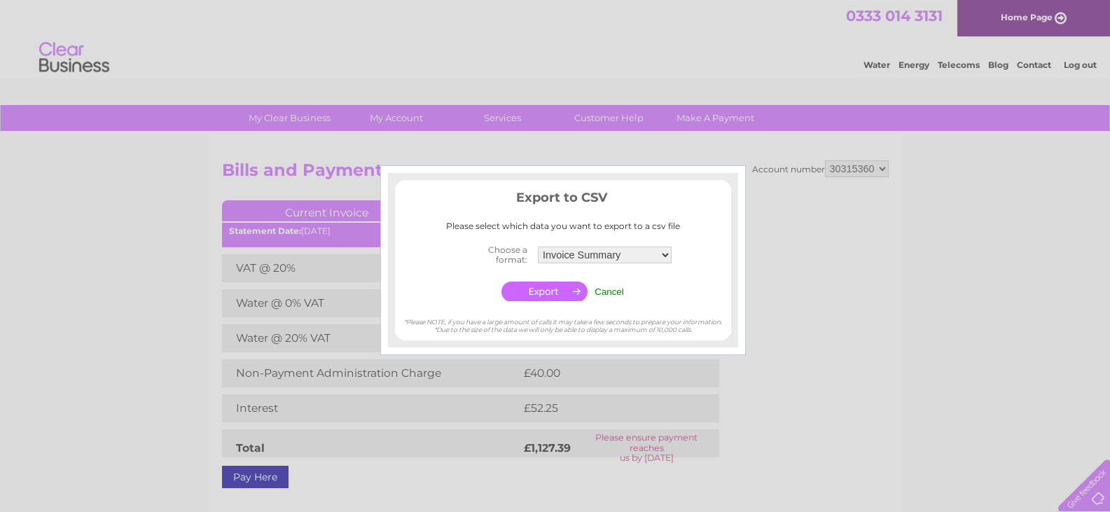
click at [528, 300] on input "button" at bounding box center [545, 292] width 86 height 20
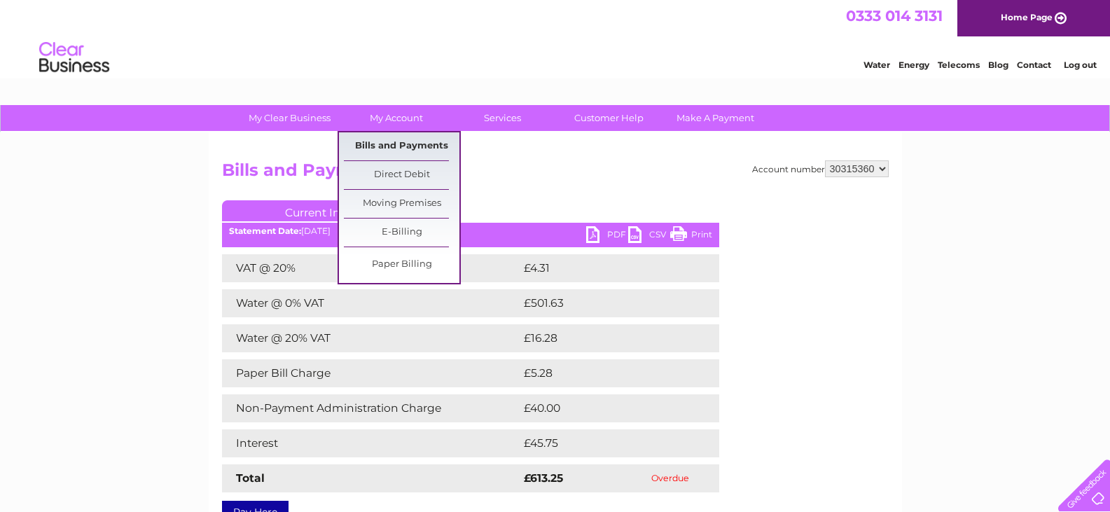
click at [399, 139] on link "Bills and Payments" at bounding box center [402, 146] width 116 height 28
click at [389, 145] on link "Bills and Payments" at bounding box center [402, 146] width 116 height 28
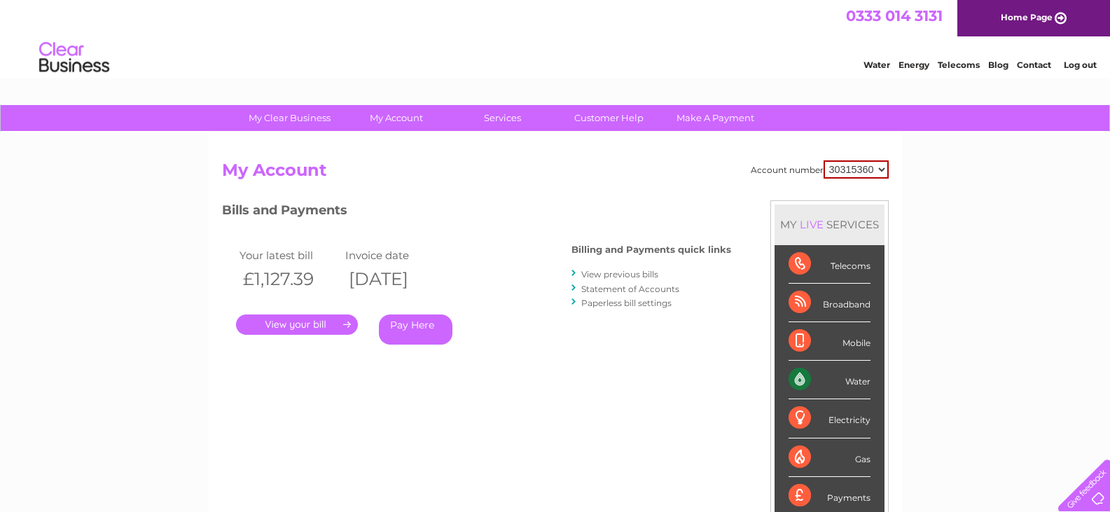
click at [319, 321] on link "." at bounding box center [297, 324] width 122 height 20
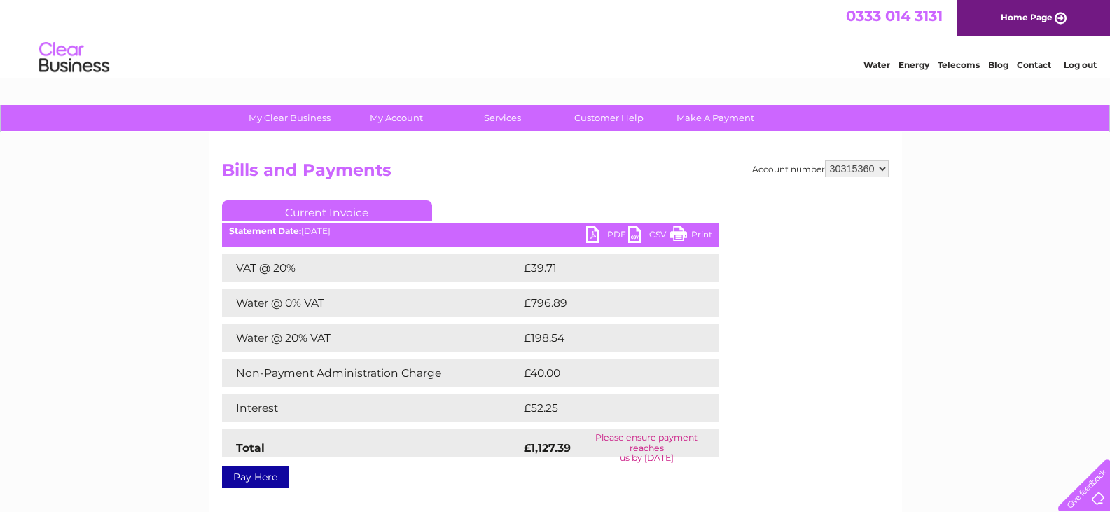
click at [637, 233] on link "CSV" at bounding box center [649, 236] width 42 height 20
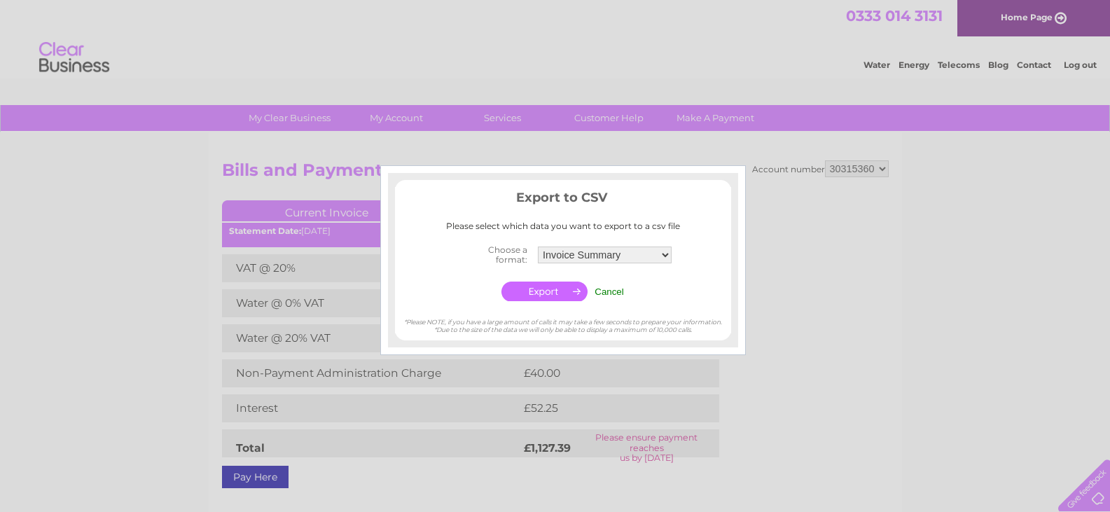
click at [556, 291] on input "button" at bounding box center [545, 292] width 86 height 20
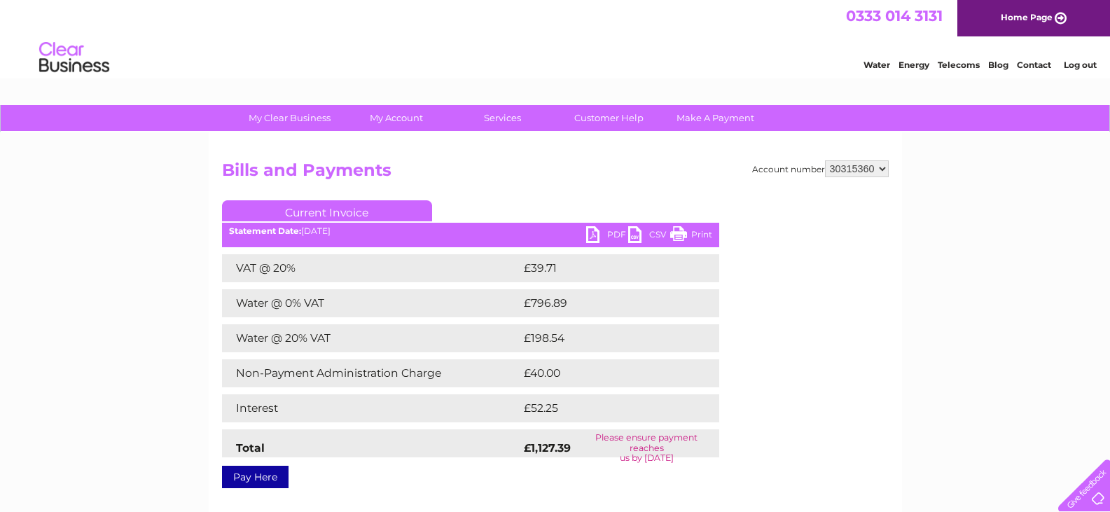
click at [1028, 249] on div "My Clear Business Login Details My Details My Preferences Link Account My Accou…" at bounding box center [555, 434] width 1110 height 659
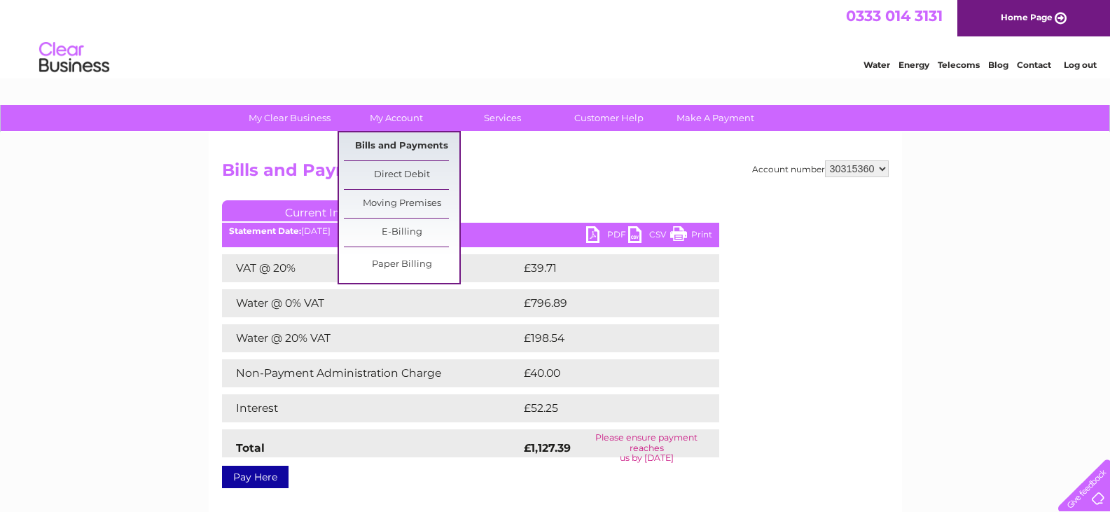
click at [411, 143] on link "Bills and Payments" at bounding box center [402, 146] width 116 height 28
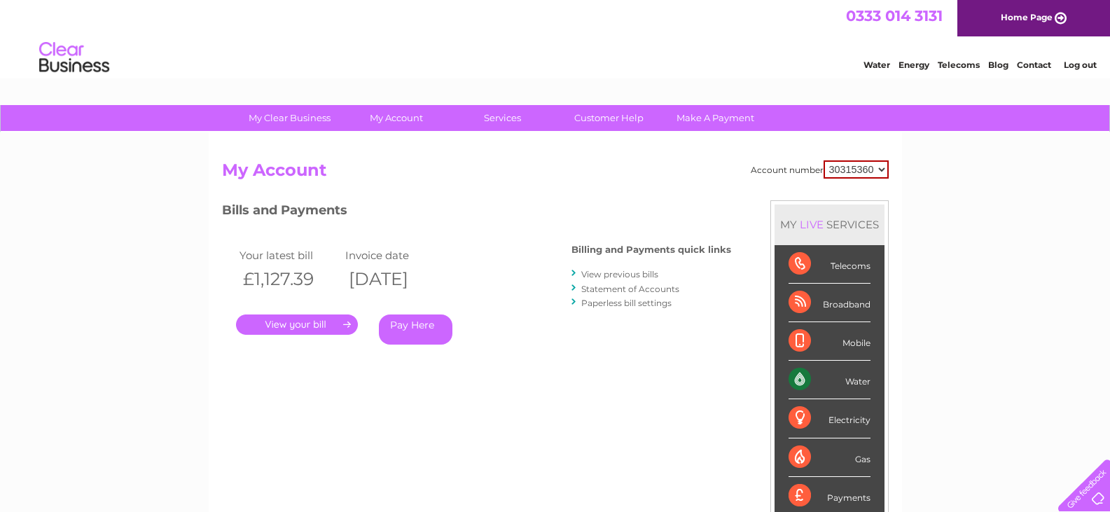
click at [624, 269] on link "View previous bills" at bounding box center [619, 274] width 77 height 11
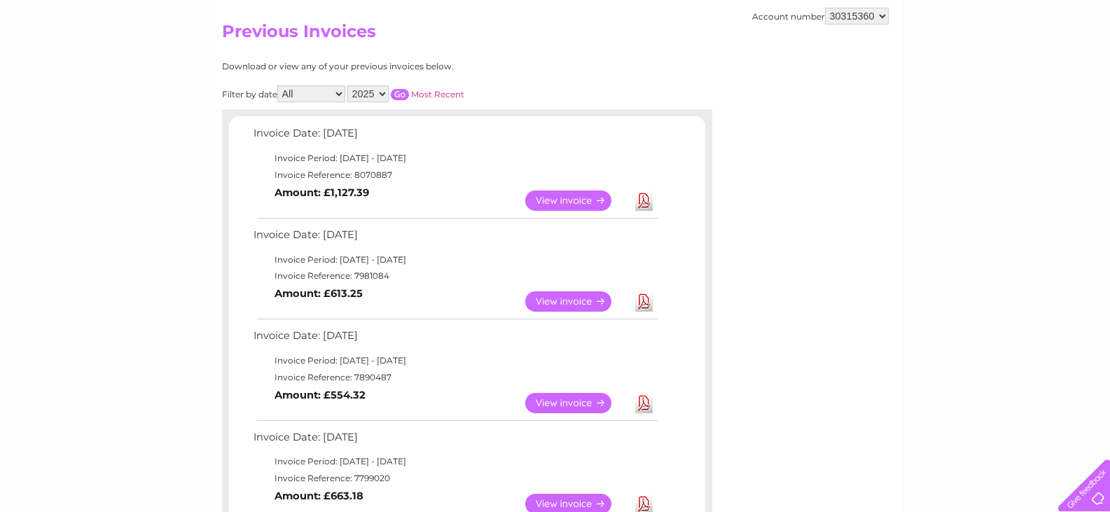
scroll to position [140, 0]
drag, startPoint x: 572, startPoint y: 313, endPoint x: 588, endPoint y: 297, distance: 22.3
click at [572, 313] on td "View" at bounding box center [577, 299] width 110 height 27
click at [588, 297] on link "View" at bounding box center [576, 300] width 103 height 20
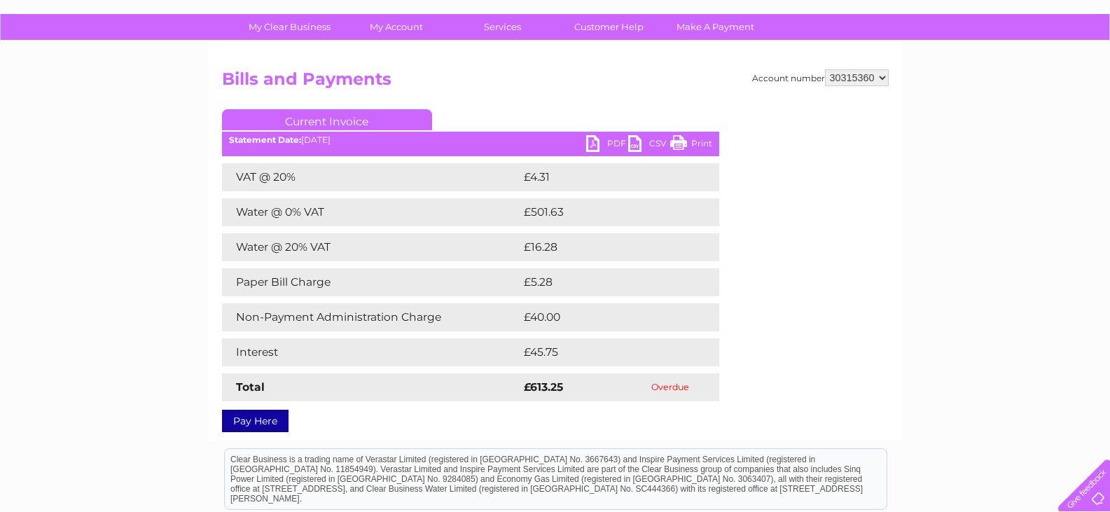
scroll to position [140, 0]
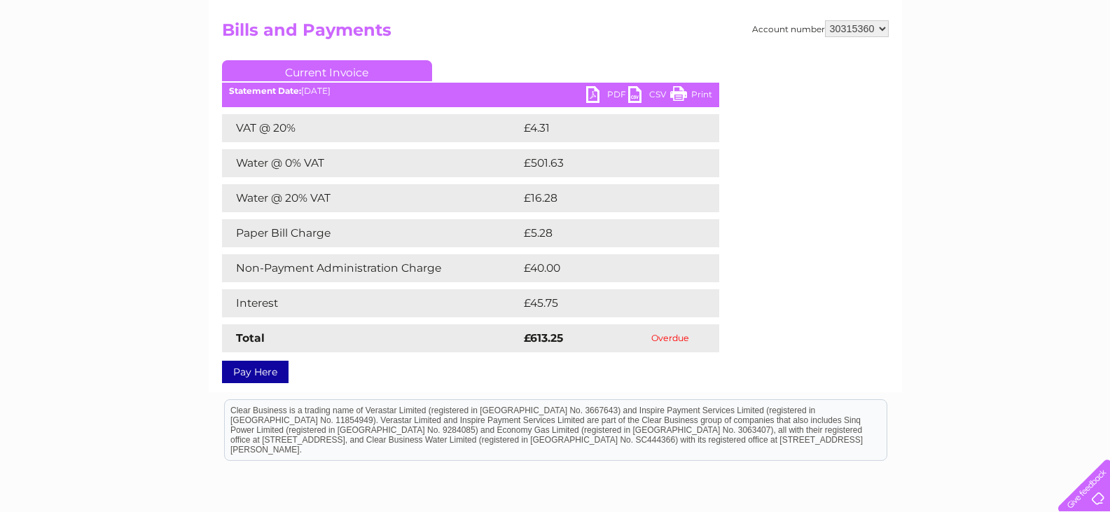
click at [649, 95] on link "CSV" at bounding box center [649, 96] width 42 height 20
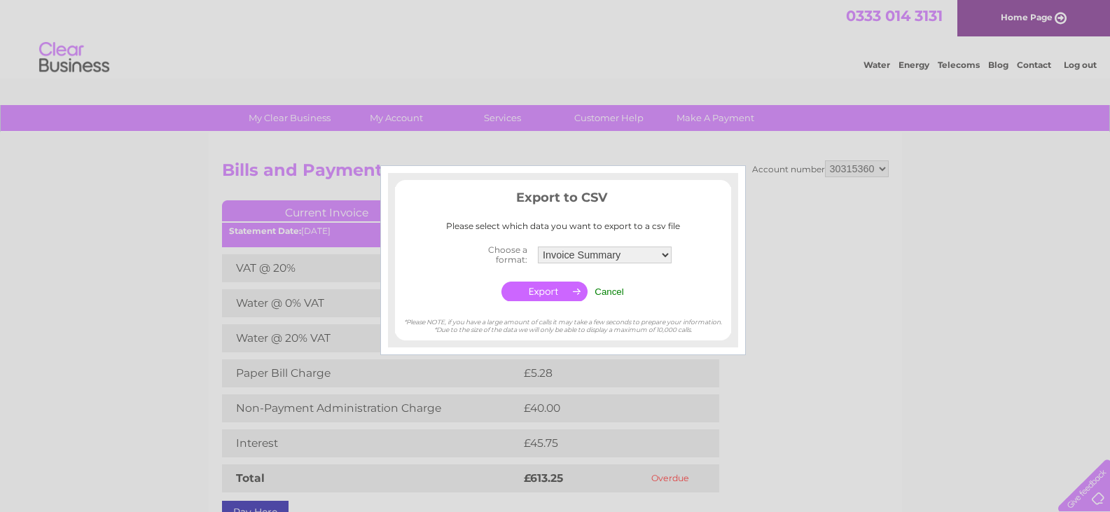
click at [524, 290] on input "button" at bounding box center [545, 292] width 86 height 20
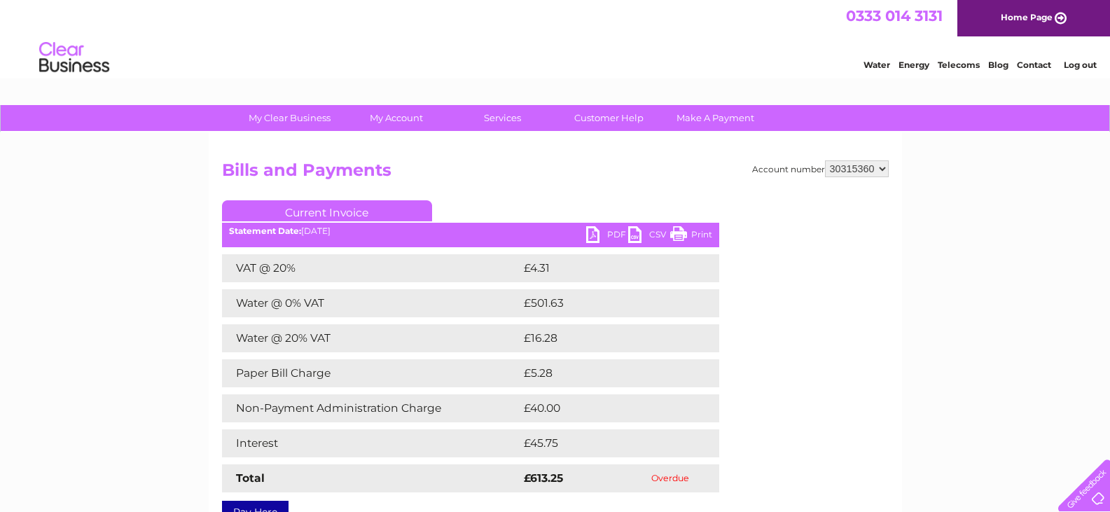
click at [647, 240] on link "CSV" at bounding box center [649, 236] width 42 height 20
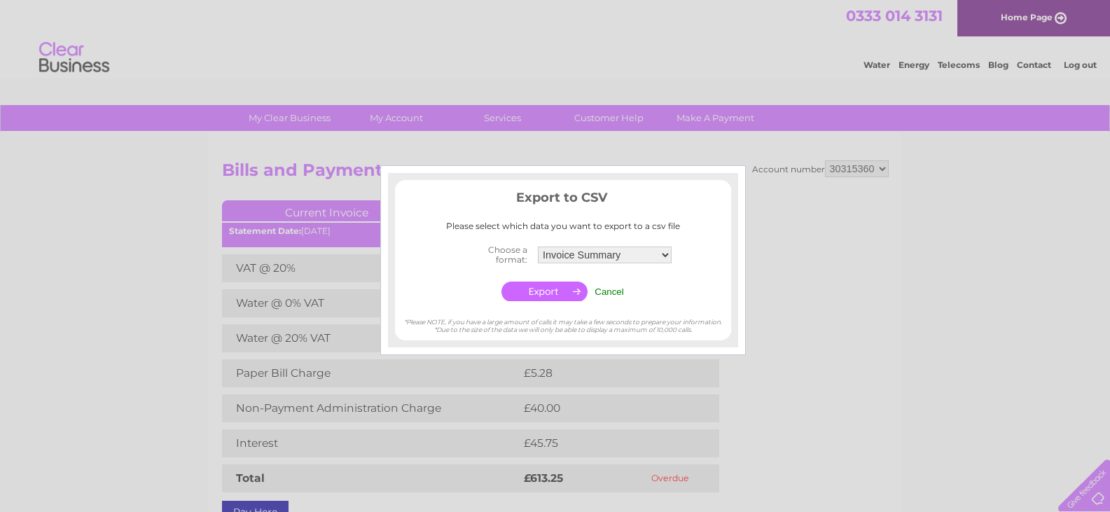
click at [551, 287] on input "button" at bounding box center [545, 292] width 86 height 20
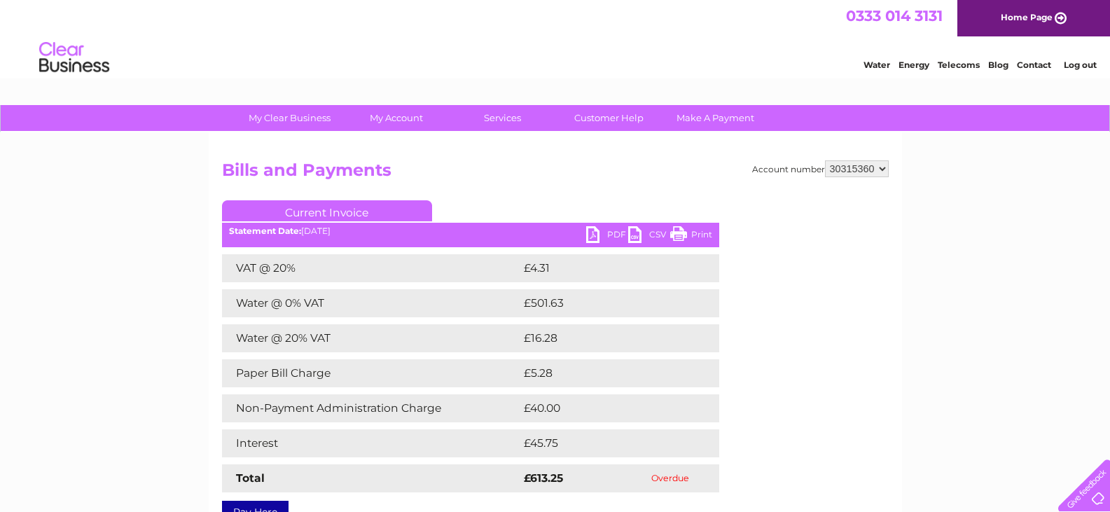
scroll to position [140, 0]
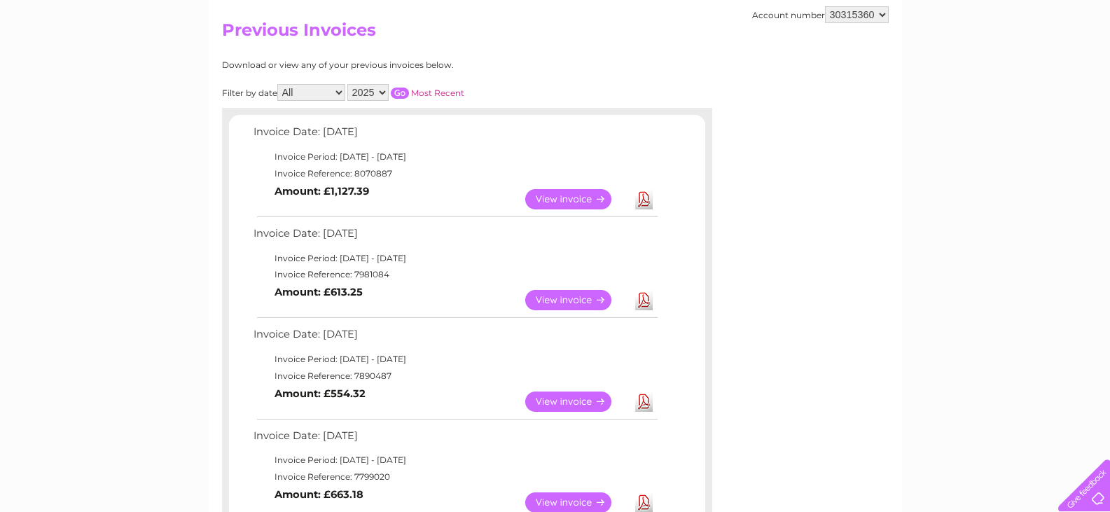
click at [545, 399] on link "View" at bounding box center [576, 402] width 103 height 20
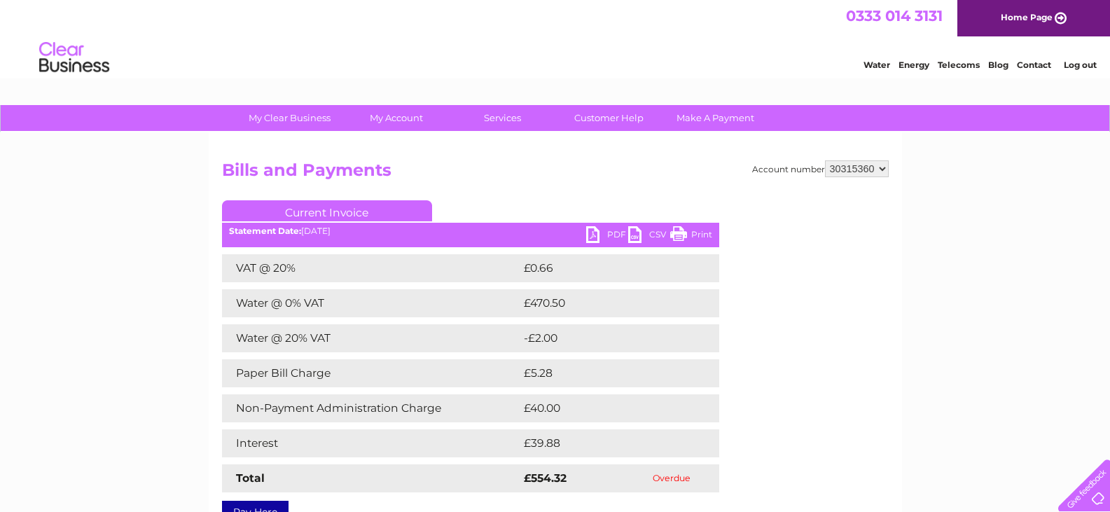
click at [648, 238] on link "CSV" at bounding box center [649, 236] width 42 height 20
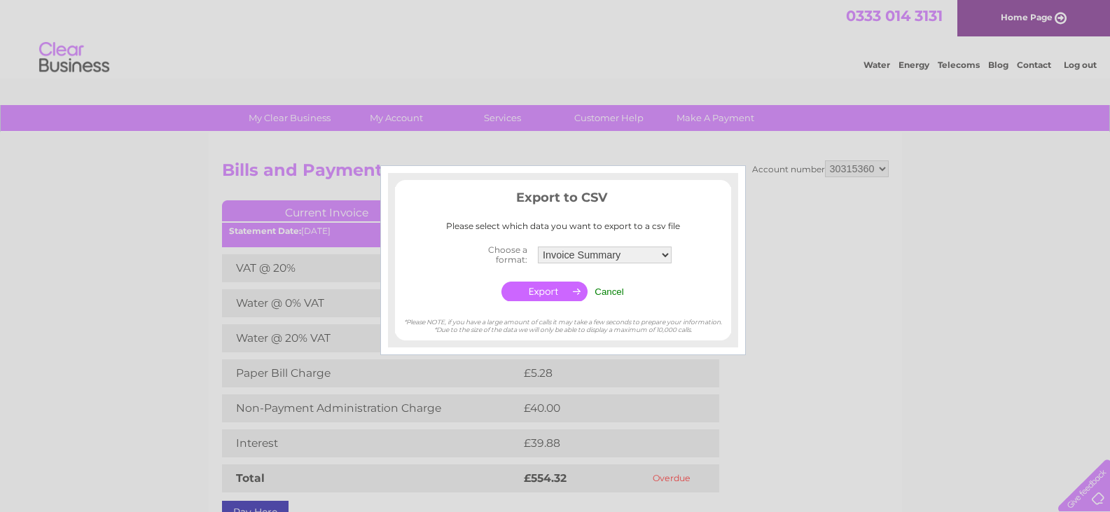
click at [546, 284] on input "button" at bounding box center [545, 292] width 86 height 20
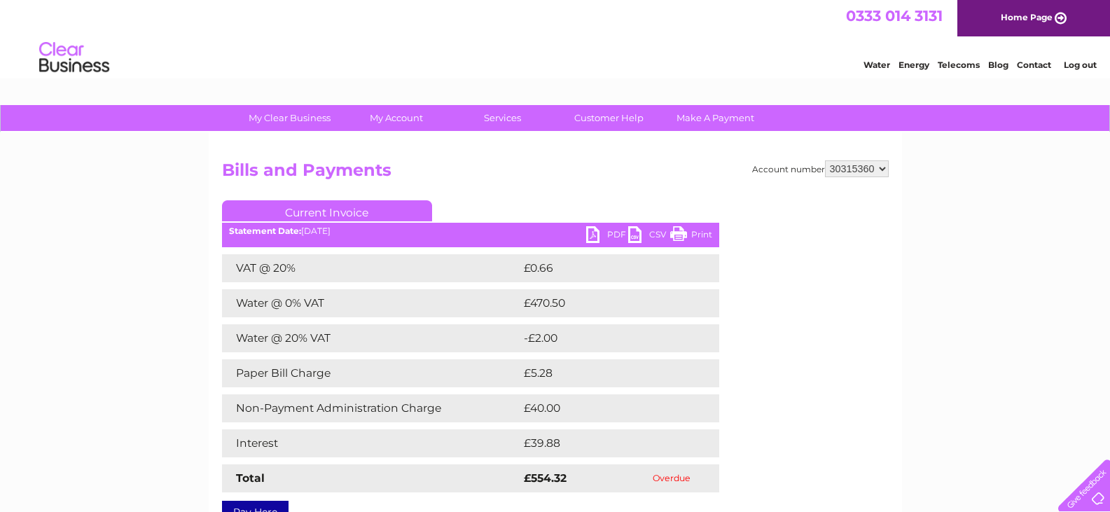
click at [652, 235] on link "CSV" at bounding box center [649, 236] width 42 height 20
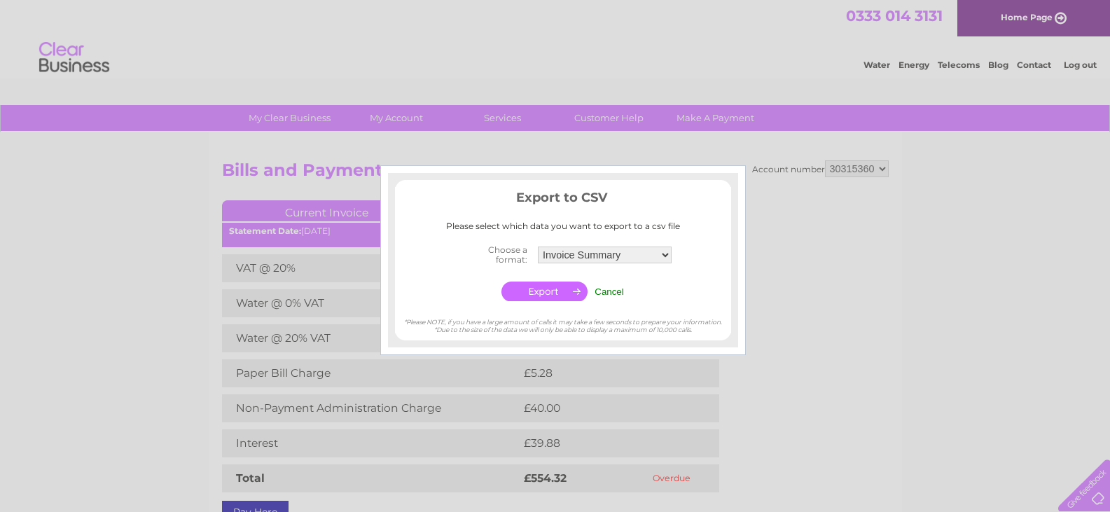
click at [566, 288] on input "button" at bounding box center [545, 292] width 86 height 20
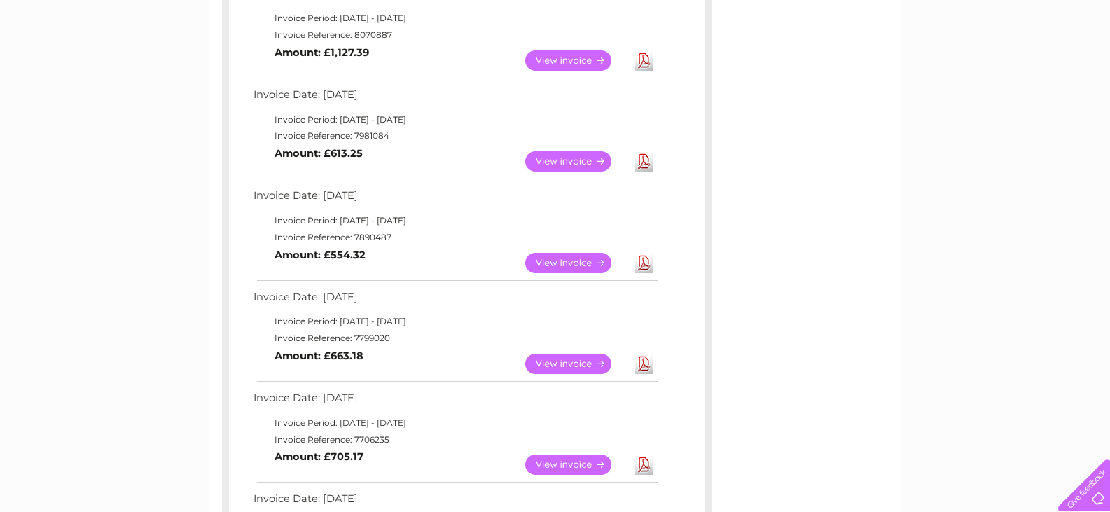
scroll to position [280, 0]
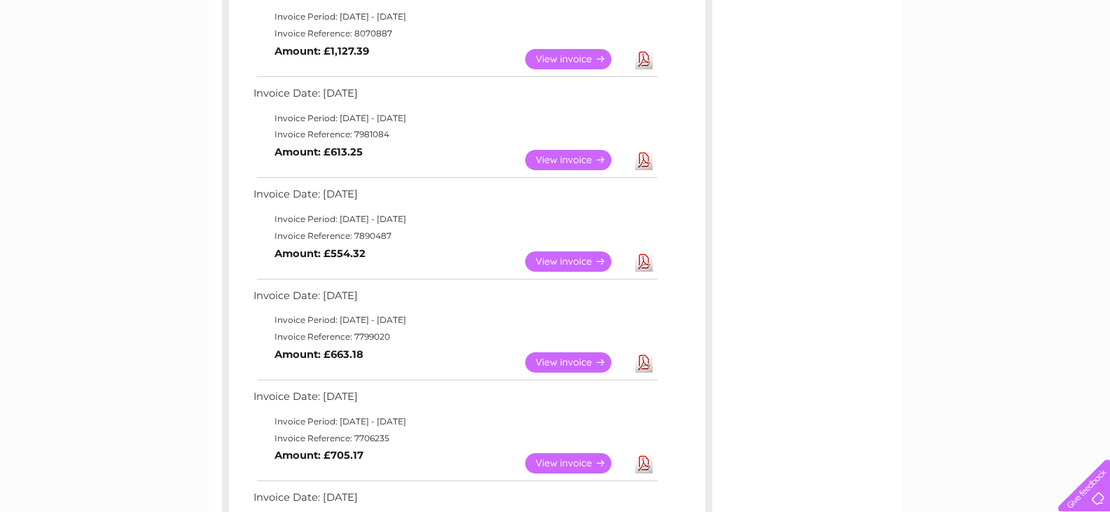
click at [579, 361] on link "View" at bounding box center [576, 362] width 103 height 20
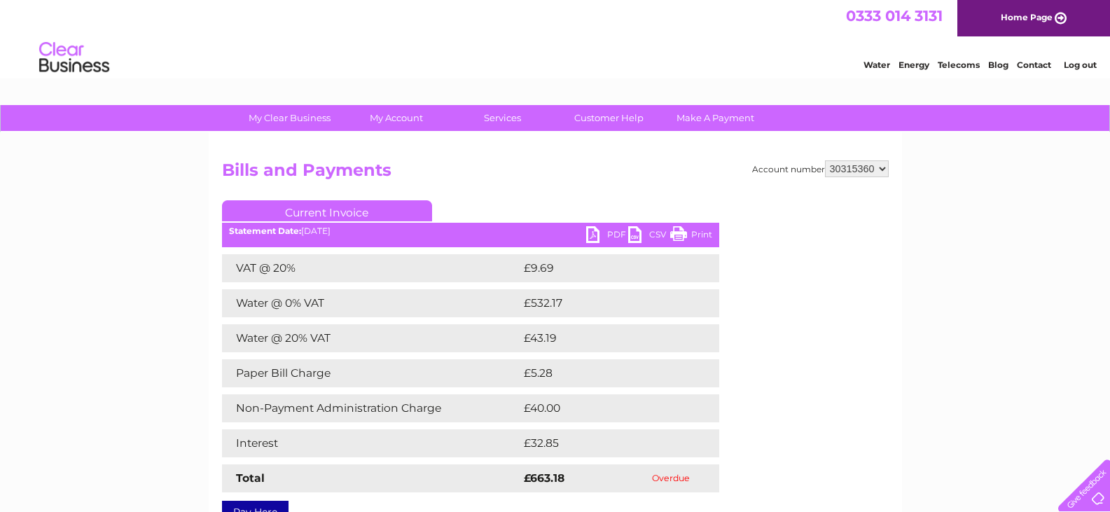
click at [652, 235] on link "CSV" at bounding box center [649, 236] width 42 height 20
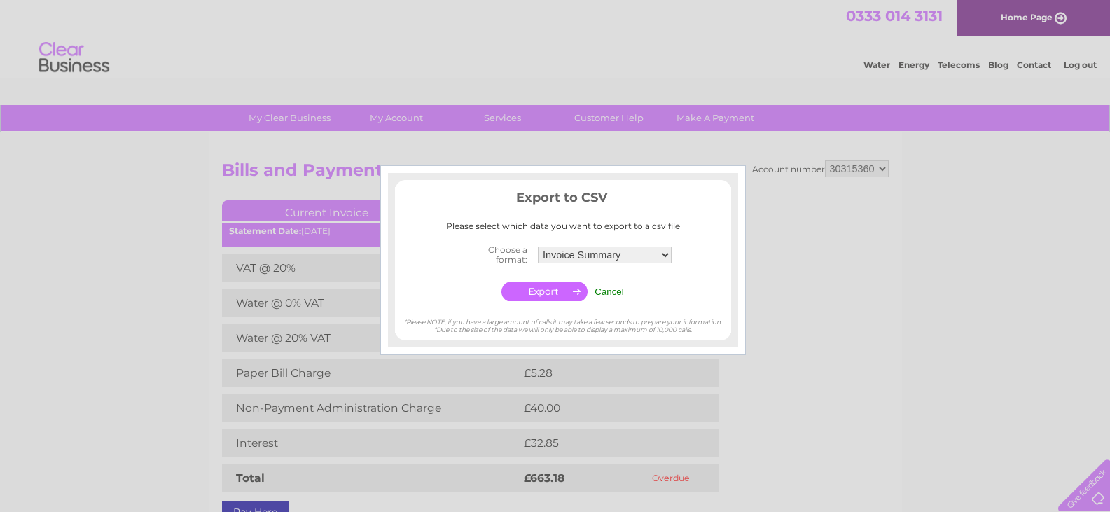
click at [560, 293] on input "button" at bounding box center [545, 292] width 86 height 20
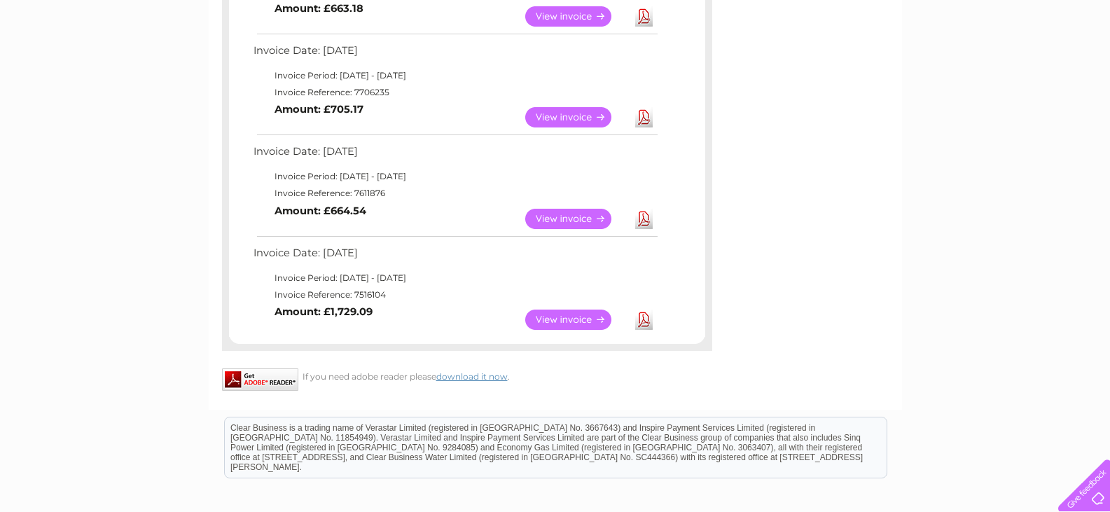
scroll to position [630, 0]
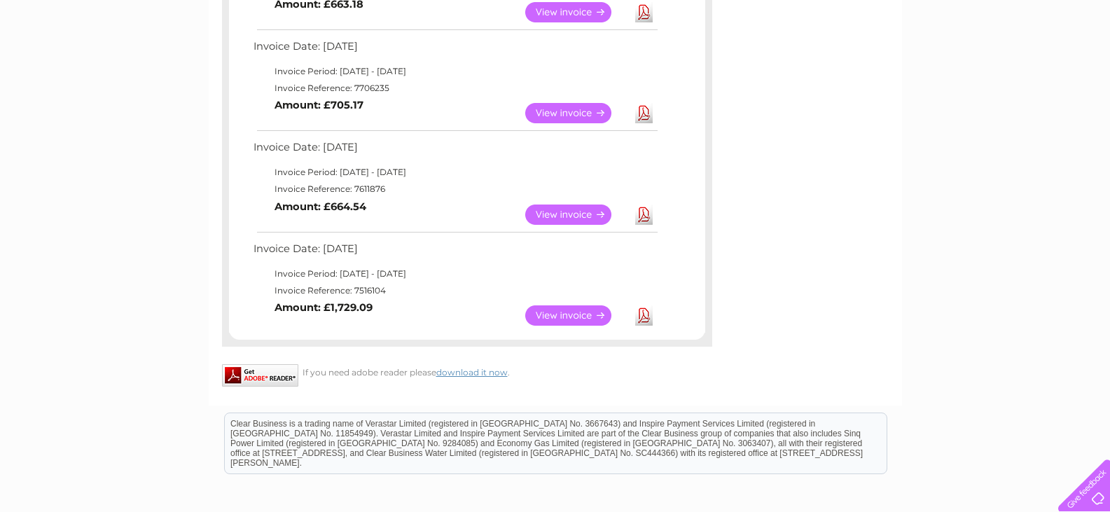
click at [562, 118] on link "View" at bounding box center [576, 113] width 103 height 20
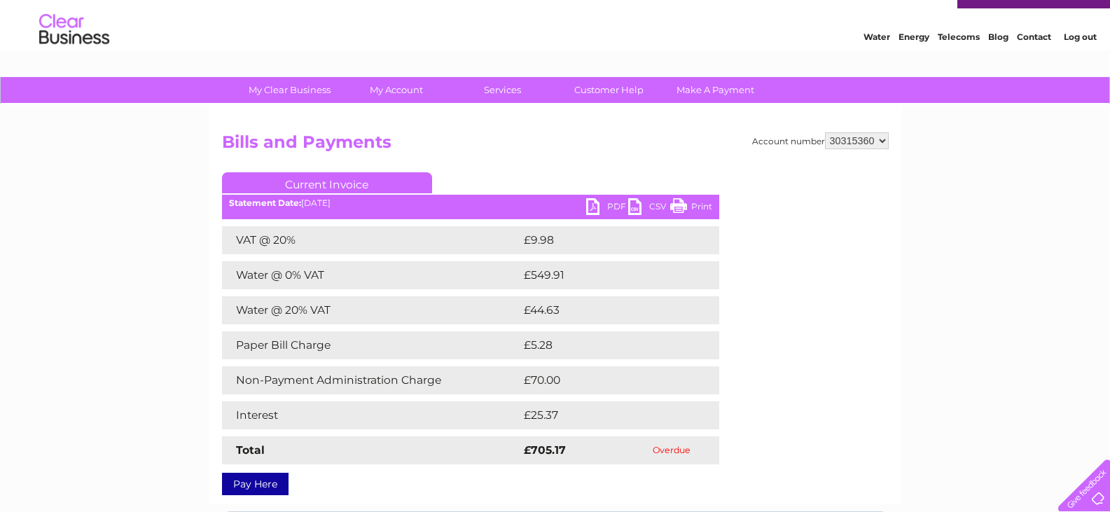
scroll to position [70, 0]
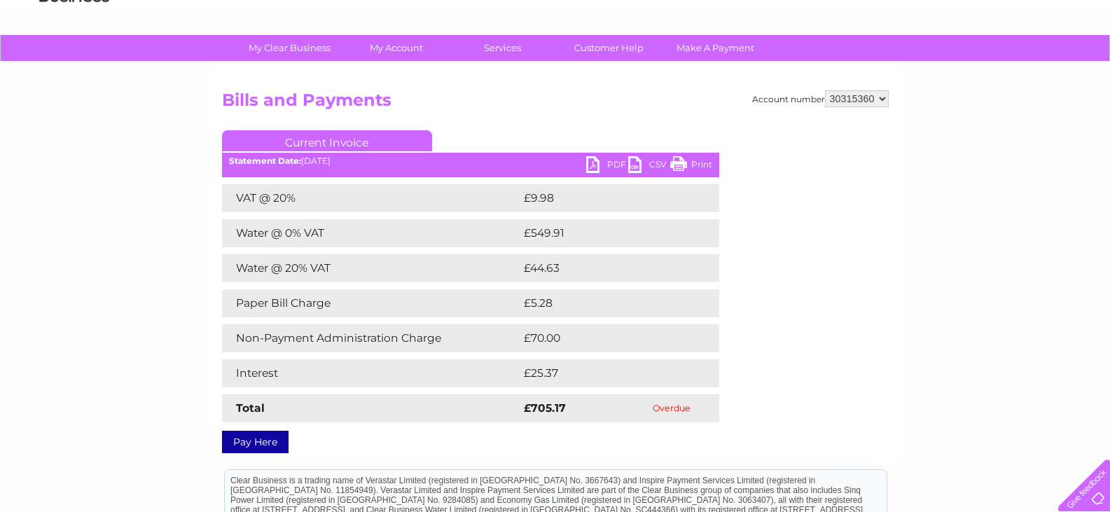
click at [648, 170] on link "CSV" at bounding box center [649, 166] width 42 height 20
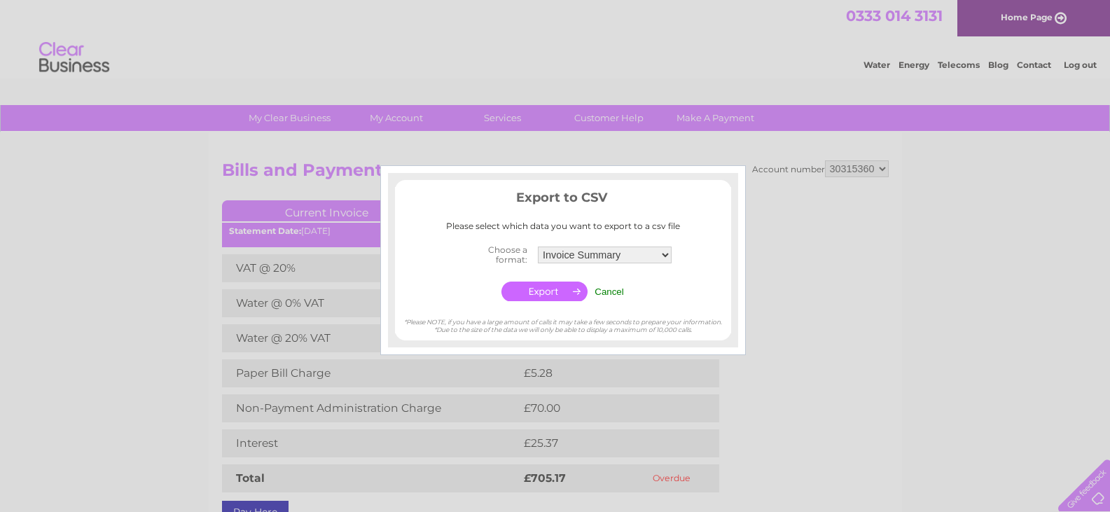
click at [562, 295] on input "button" at bounding box center [545, 292] width 86 height 20
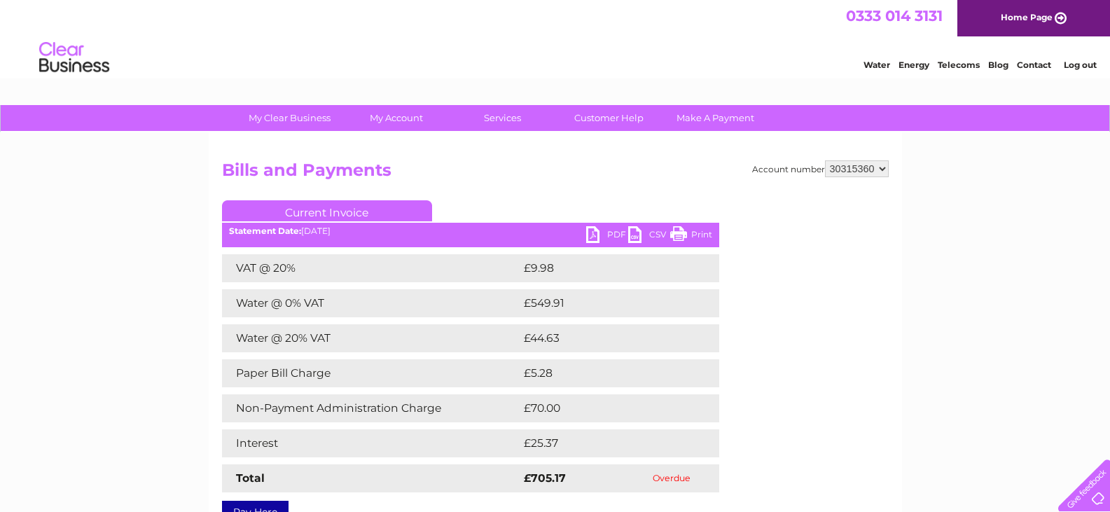
scroll to position [70, 0]
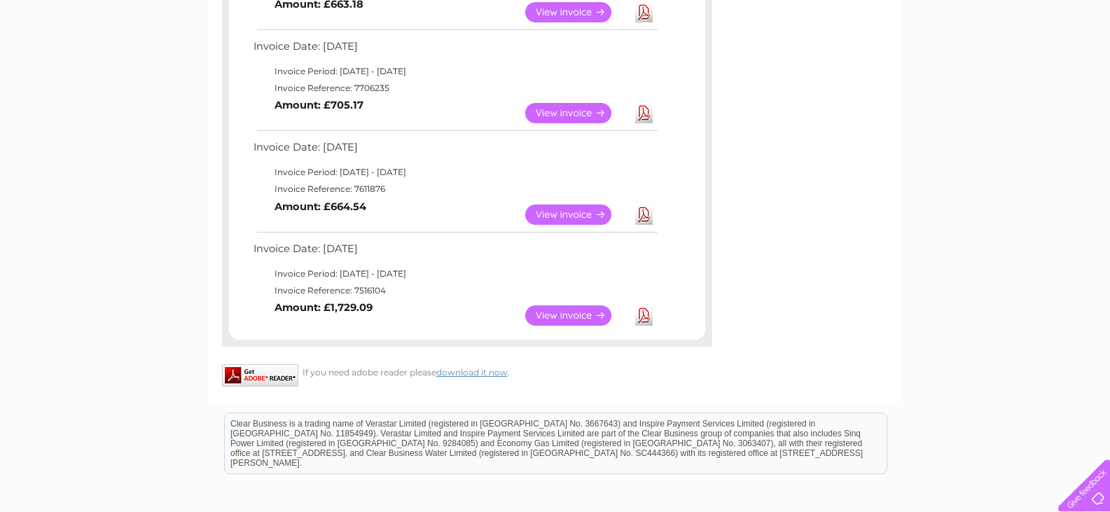
click at [557, 213] on link "View" at bounding box center [576, 215] width 103 height 20
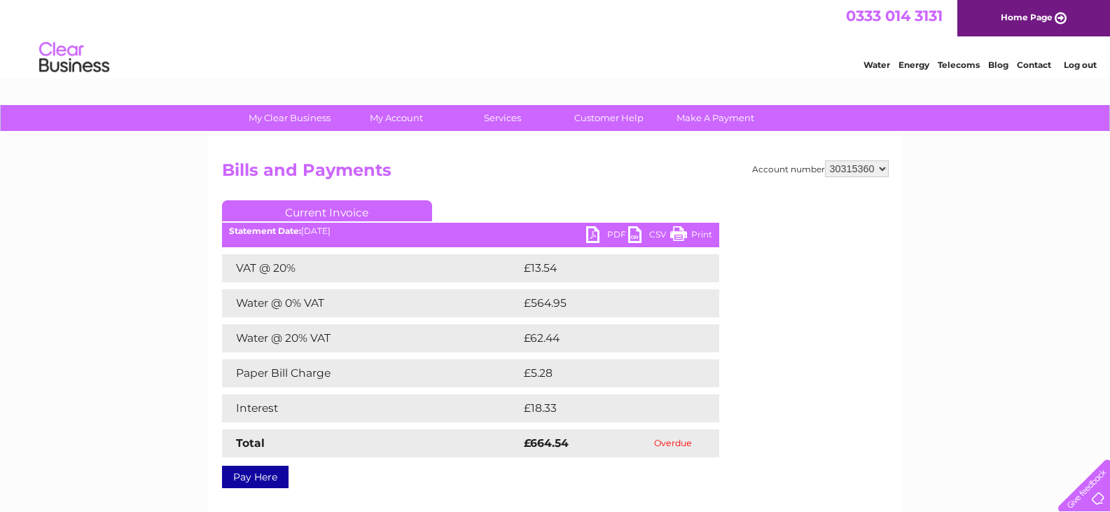
click at [649, 233] on link "CSV" at bounding box center [649, 236] width 42 height 20
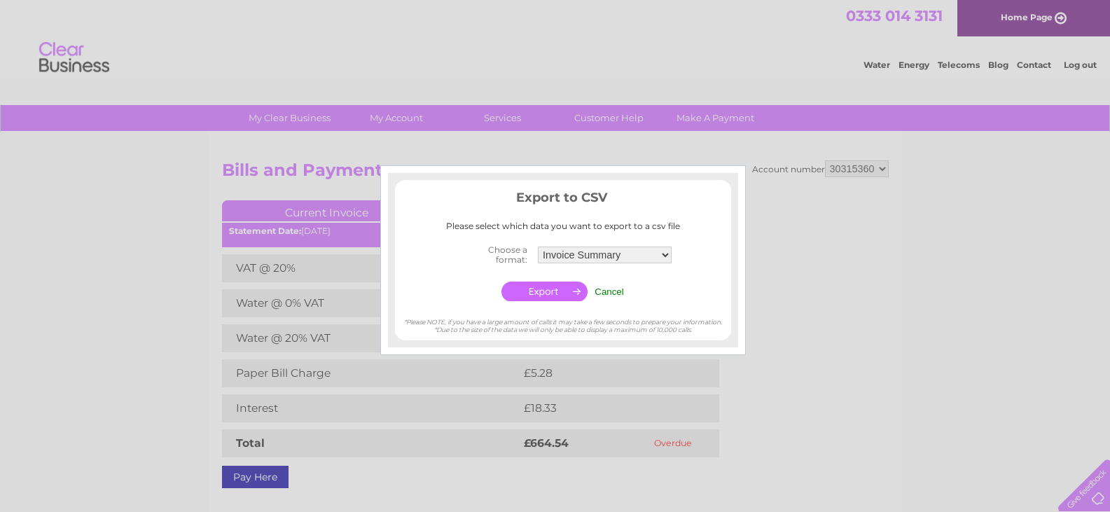
click at [556, 288] on input "button" at bounding box center [545, 292] width 86 height 20
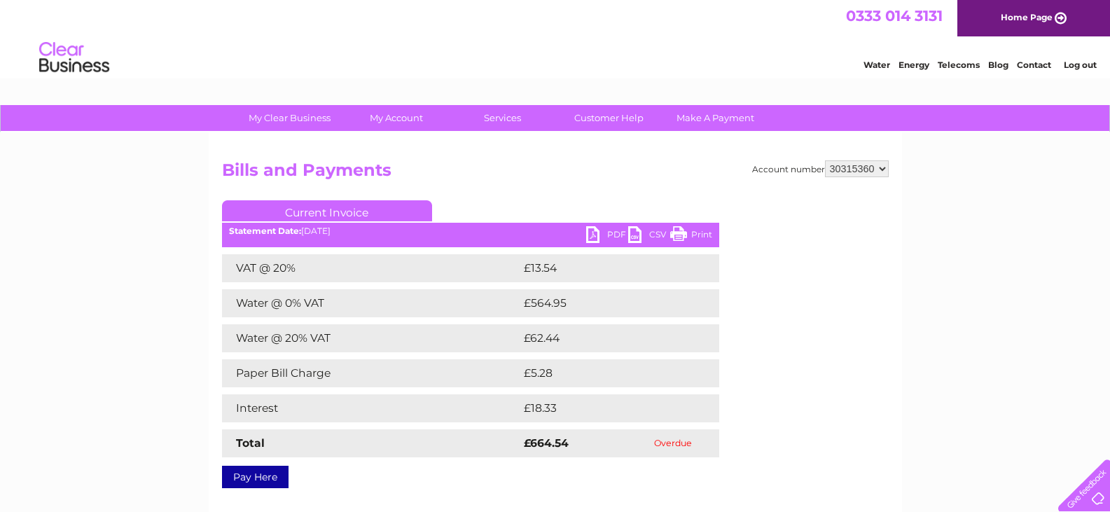
click at [1044, 237] on div "My Clear Business Login Details My Details My Preferences Link Account My Accou…" at bounding box center [555, 434] width 1110 height 659
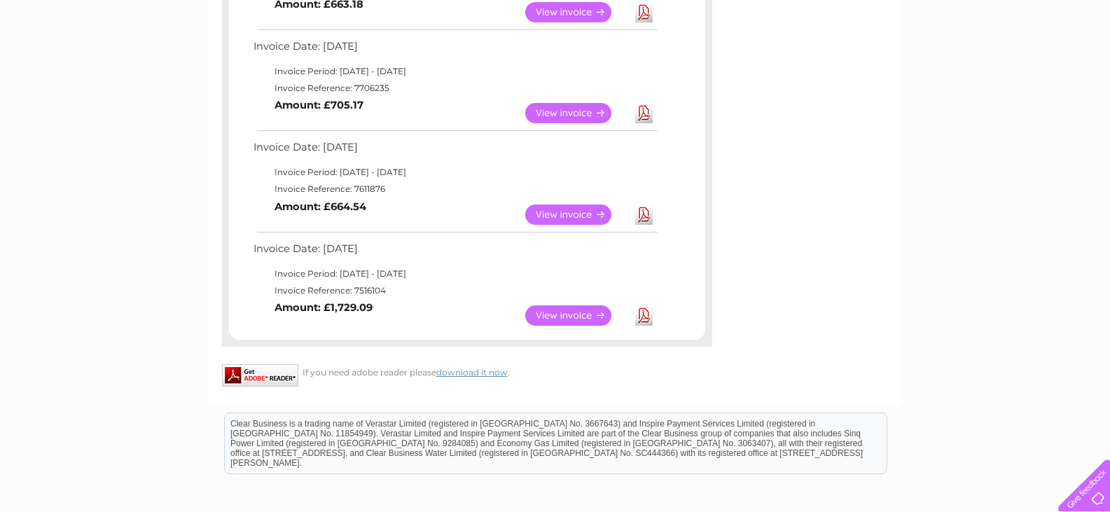
click at [562, 322] on link "View" at bounding box center [576, 315] width 103 height 20
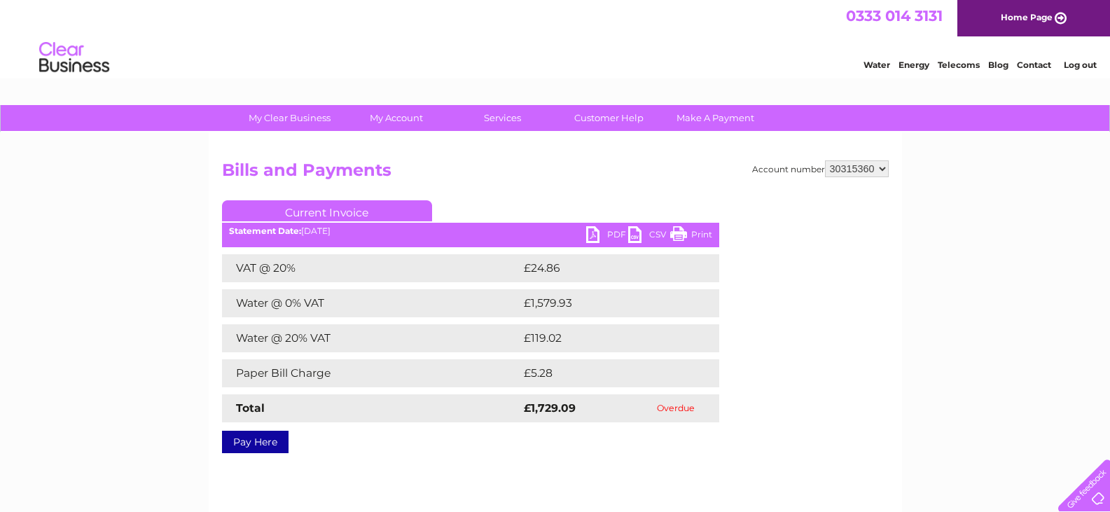
click at [642, 240] on link "CSV" at bounding box center [649, 236] width 42 height 20
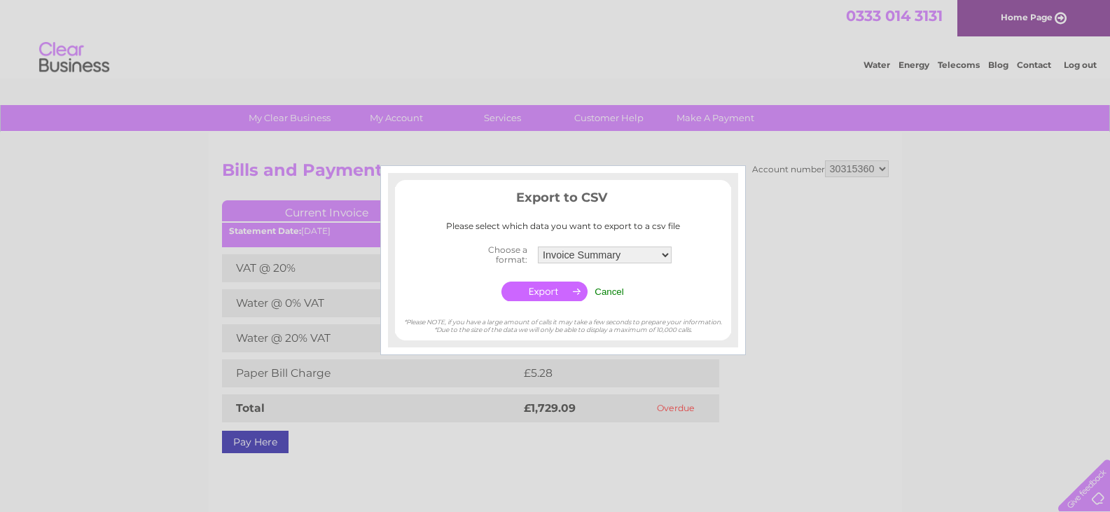
click at [556, 289] on input "button" at bounding box center [545, 292] width 86 height 20
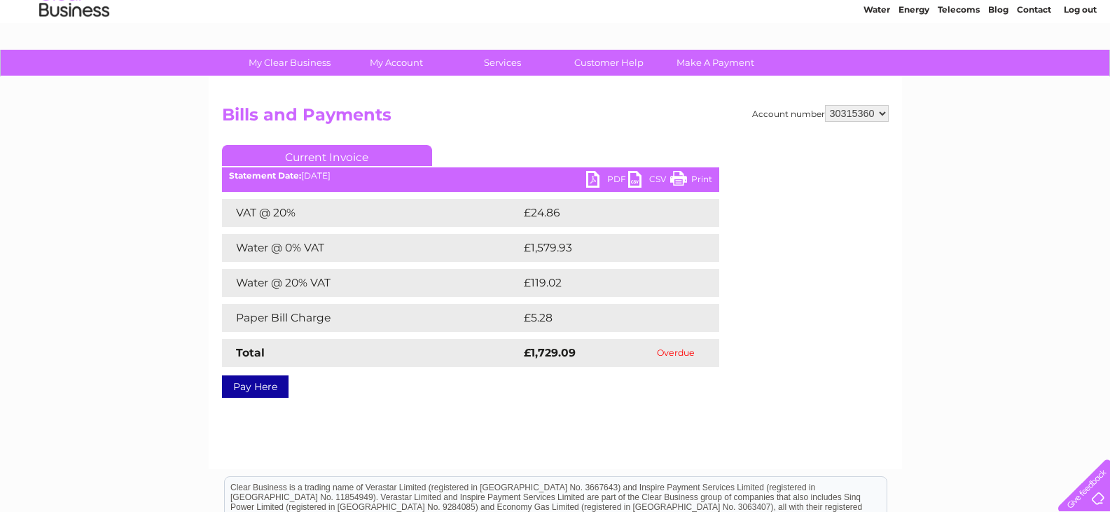
scroll to position [140, 0]
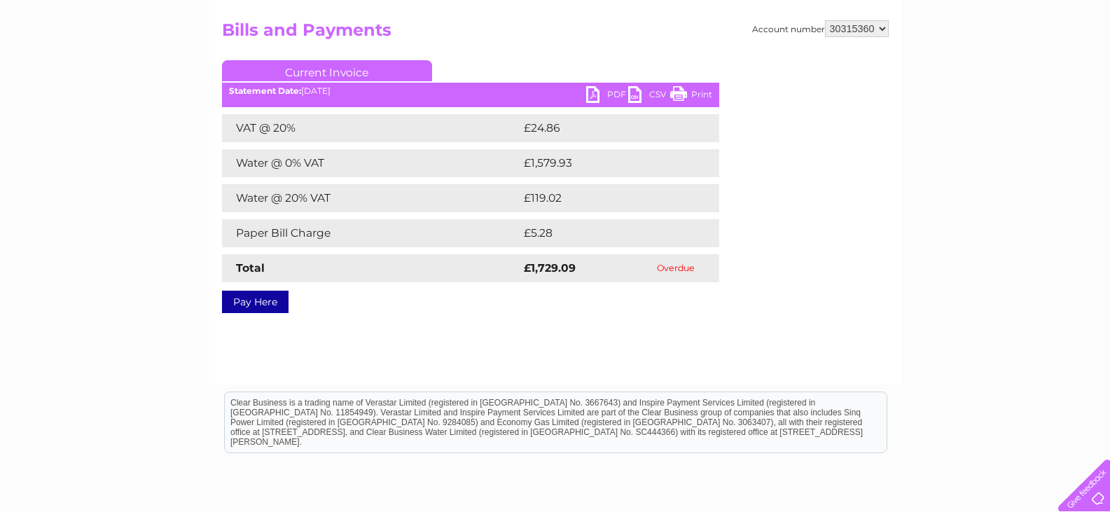
click at [257, 304] on link "Pay Here" at bounding box center [255, 302] width 67 height 22
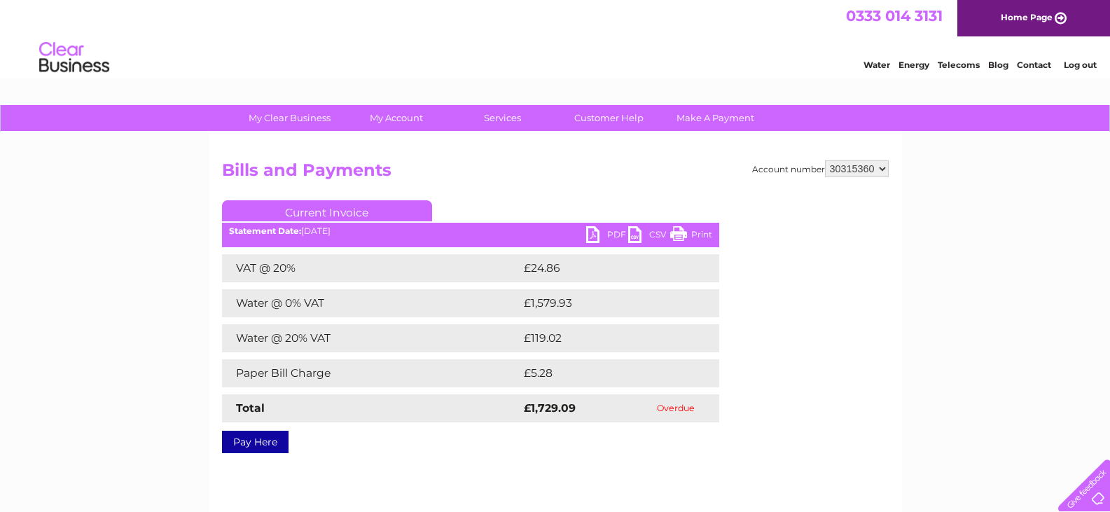
click at [637, 229] on link "CSV" at bounding box center [649, 236] width 42 height 20
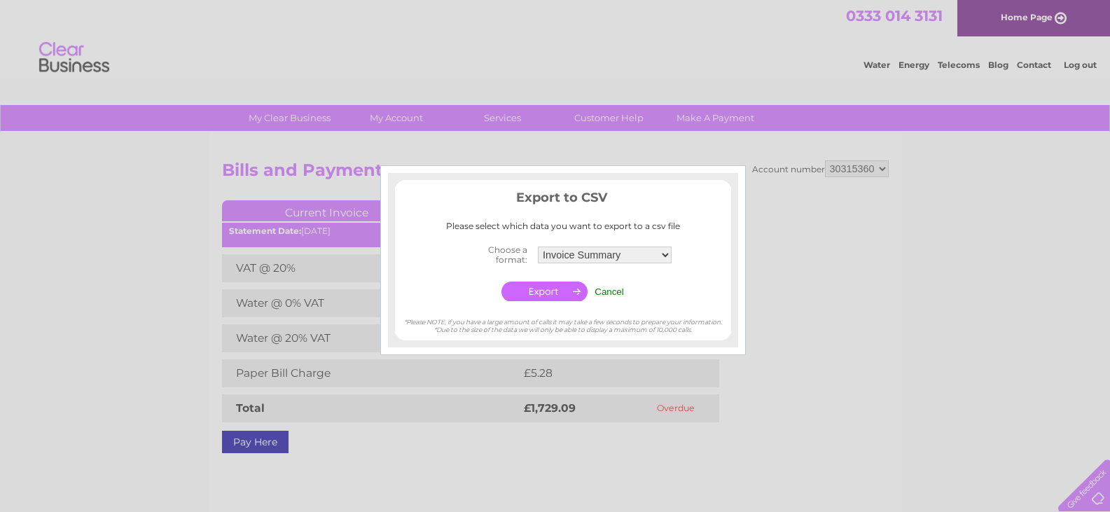
click at [561, 300] on input "button" at bounding box center [545, 292] width 86 height 20
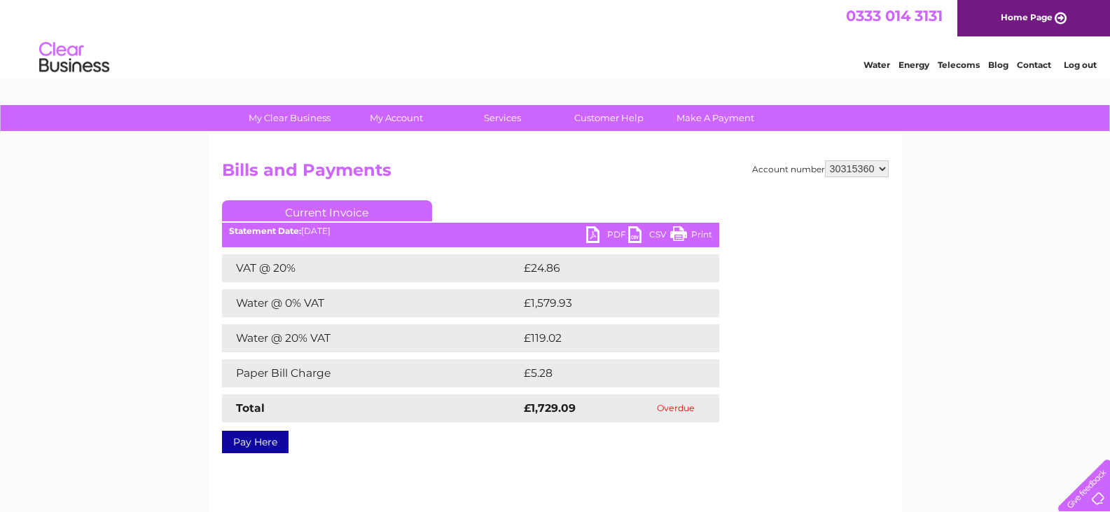
click at [649, 235] on link "CSV" at bounding box center [649, 236] width 42 height 20
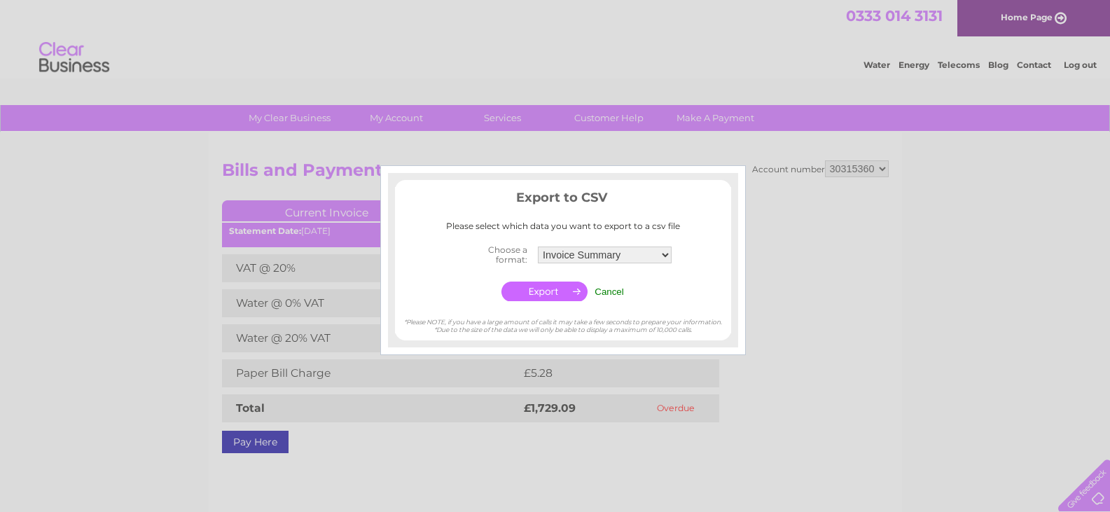
click at [516, 293] on input "button" at bounding box center [545, 292] width 86 height 20
